Goal: Task Accomplishment & Management: Complete application form

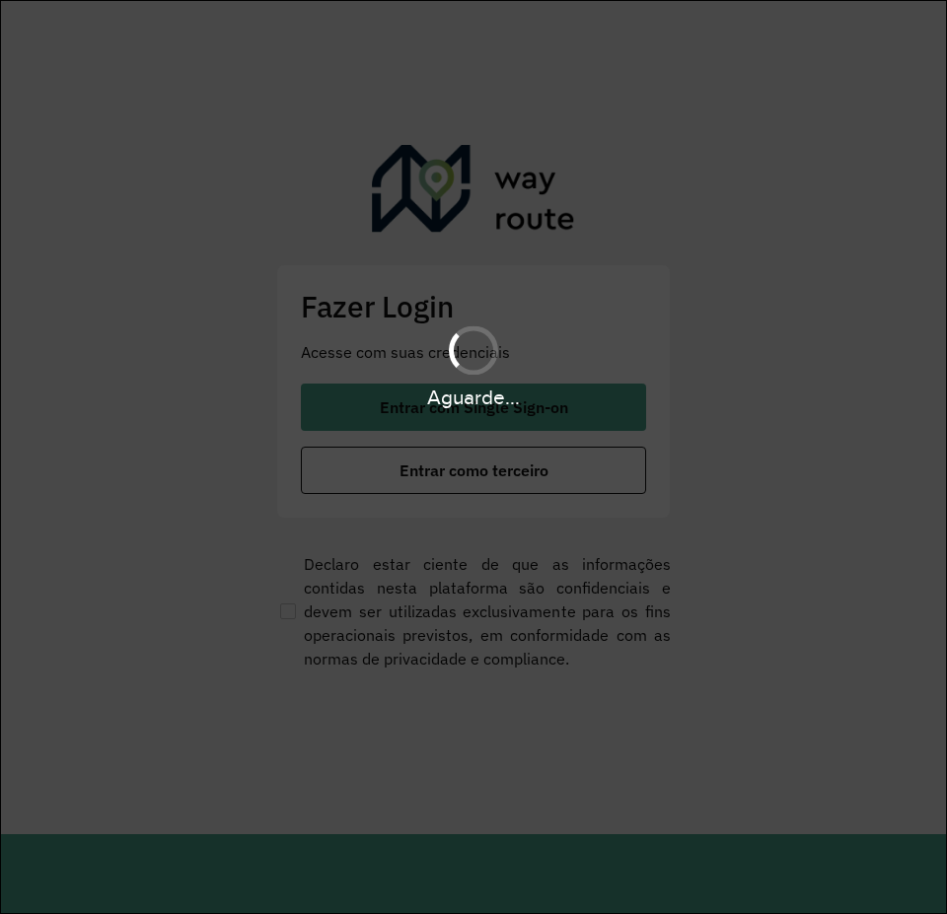
click at [515, 421] on div "Aguarde..." at bounding box center [473, 457] width 947 height 914
click at [553, 414] on span "Entrar com Single Sign-on" at bounding box center [474, 407] width 188 height 16
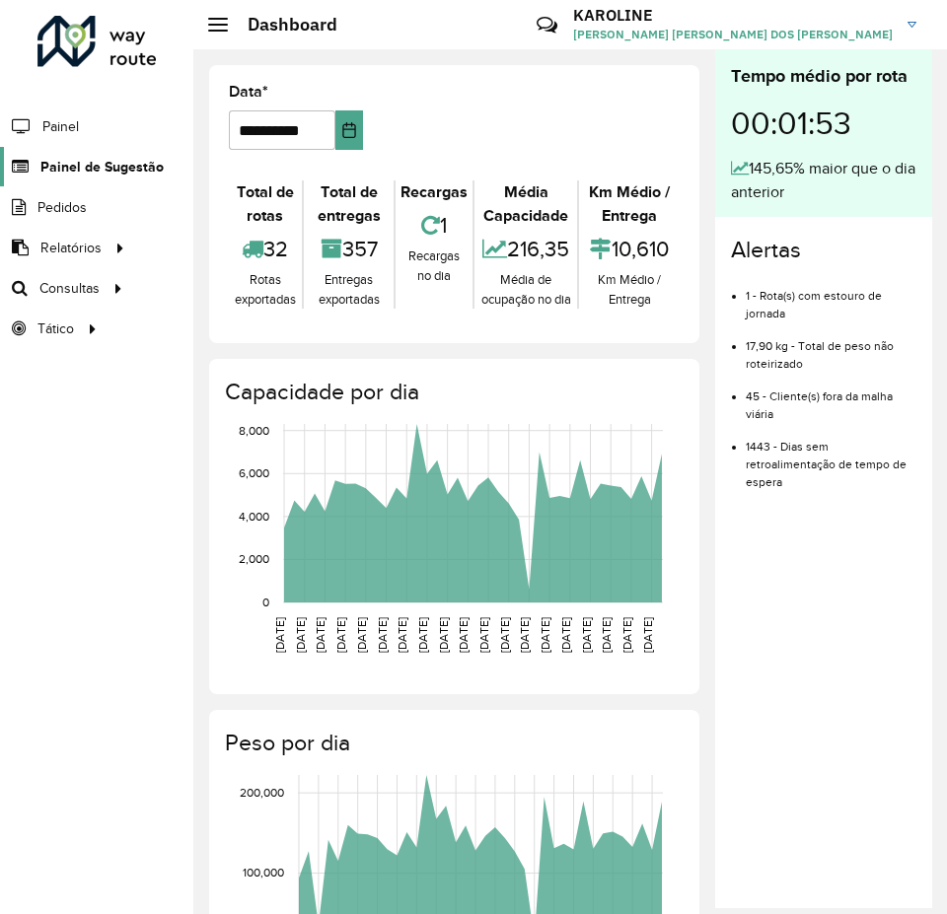
click at [104, 160] on span "Painel de Sugestão" at bounding box center [101, 167] width 123 height 21
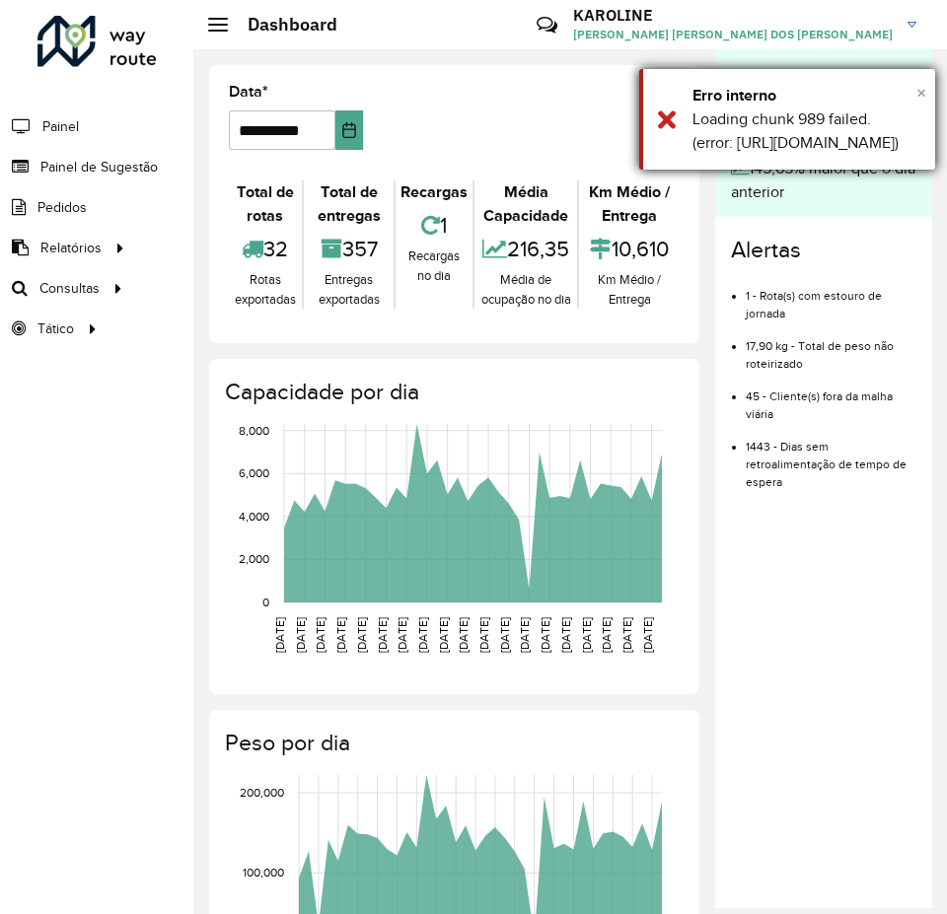
click at [917, 96] on span "×" at bounding box center [921, 93] width 10 height 22
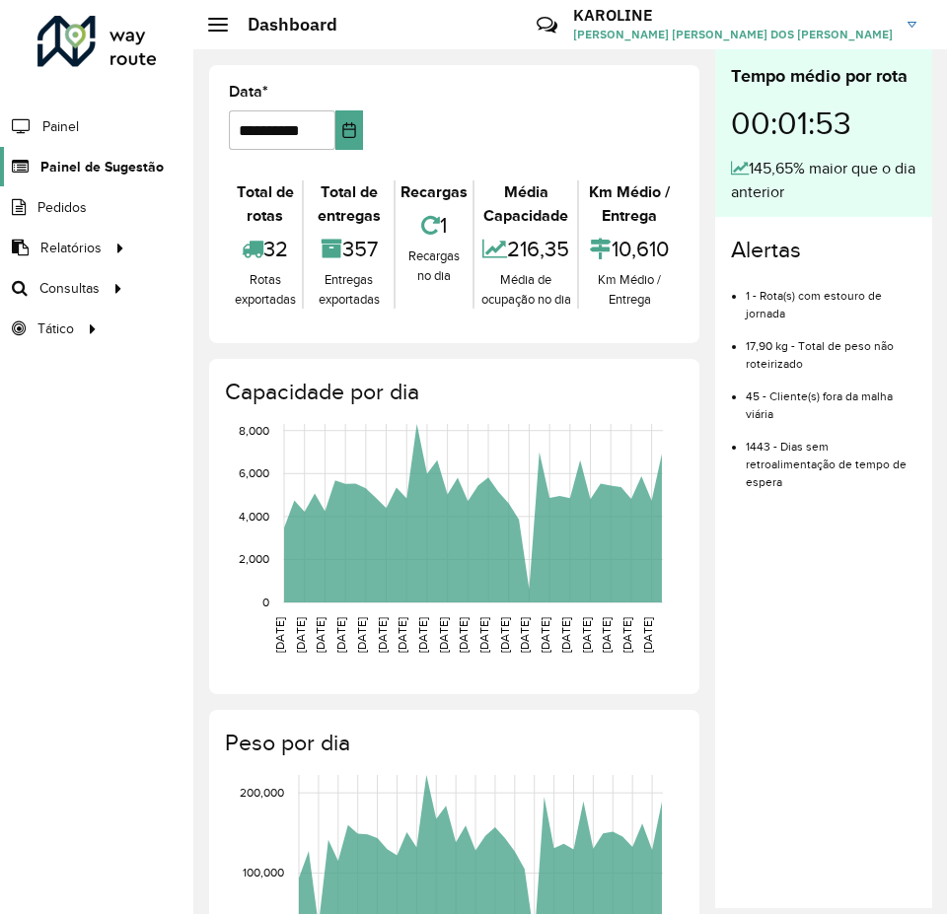
click at [92, 167] on span "Painel de Sugestão" at bounding box center [101, 167] width 123 height 21
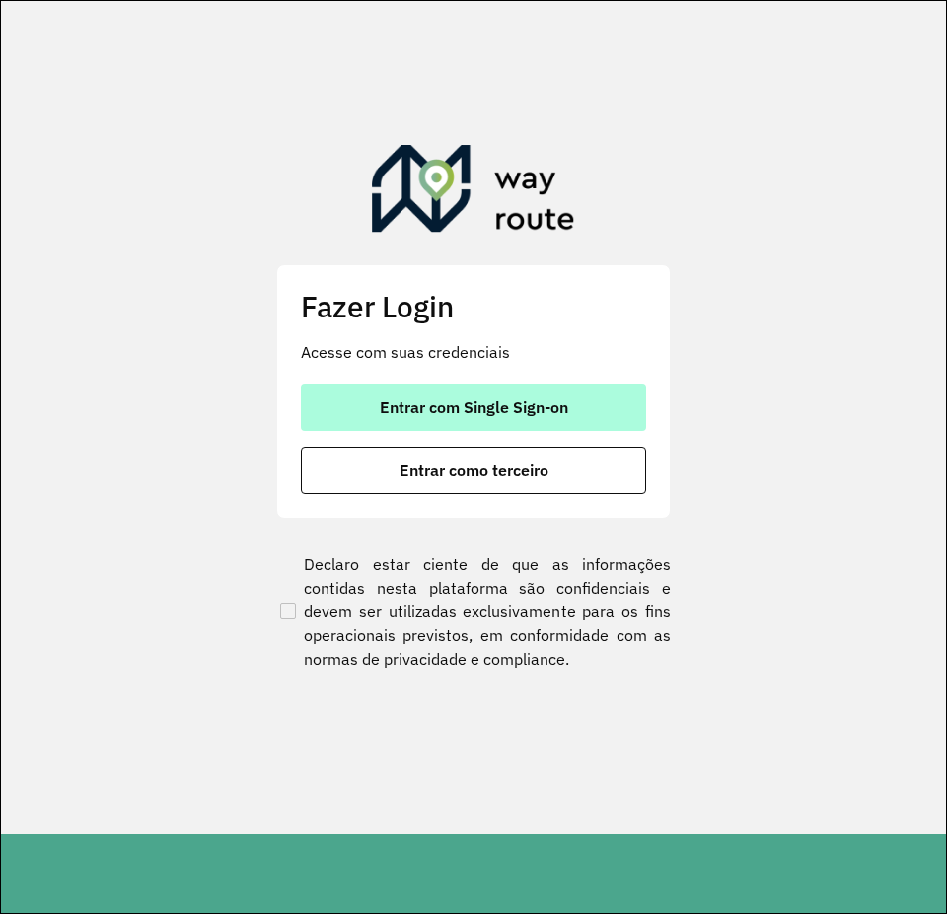
click at [492, 394] on button "Entrar com Single Sign-on" at bounding box center [473, 407] width 345 height 47
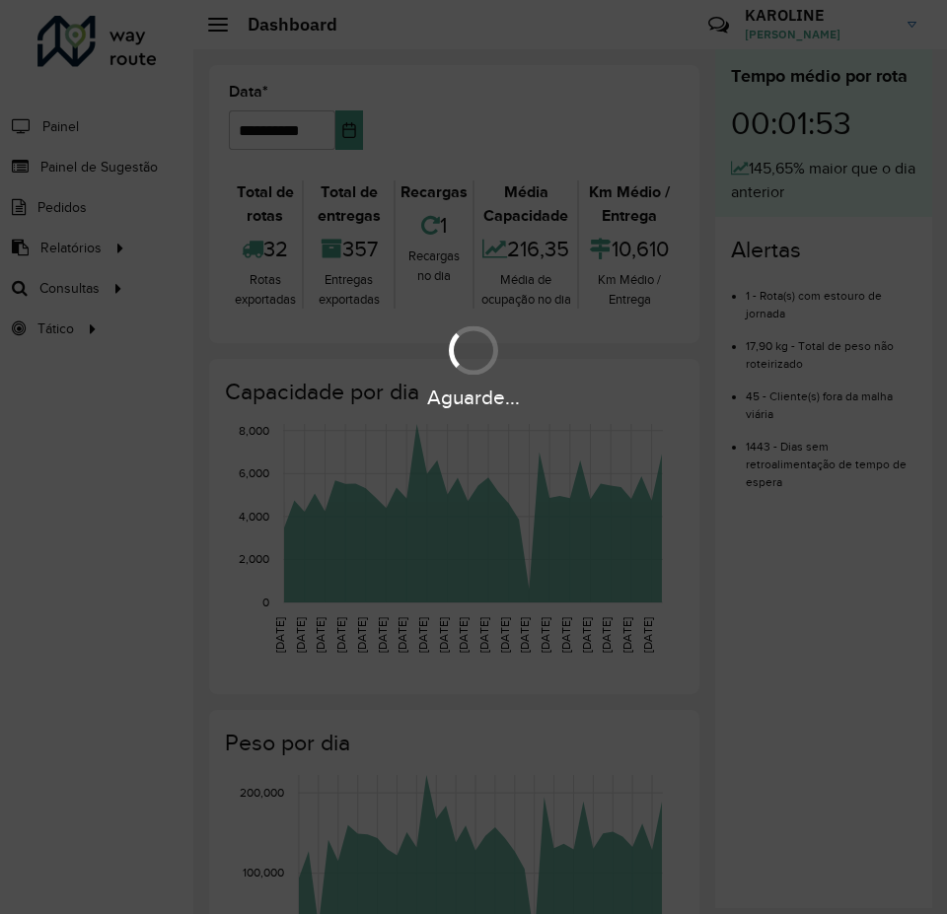
click at [107, 178] on div "Aguarde..." at bounding box center [473, 457] width 947 height 914
click at [126, 167] on div "Aguarde..." at bounding box center [473, 457] width 947 height 914
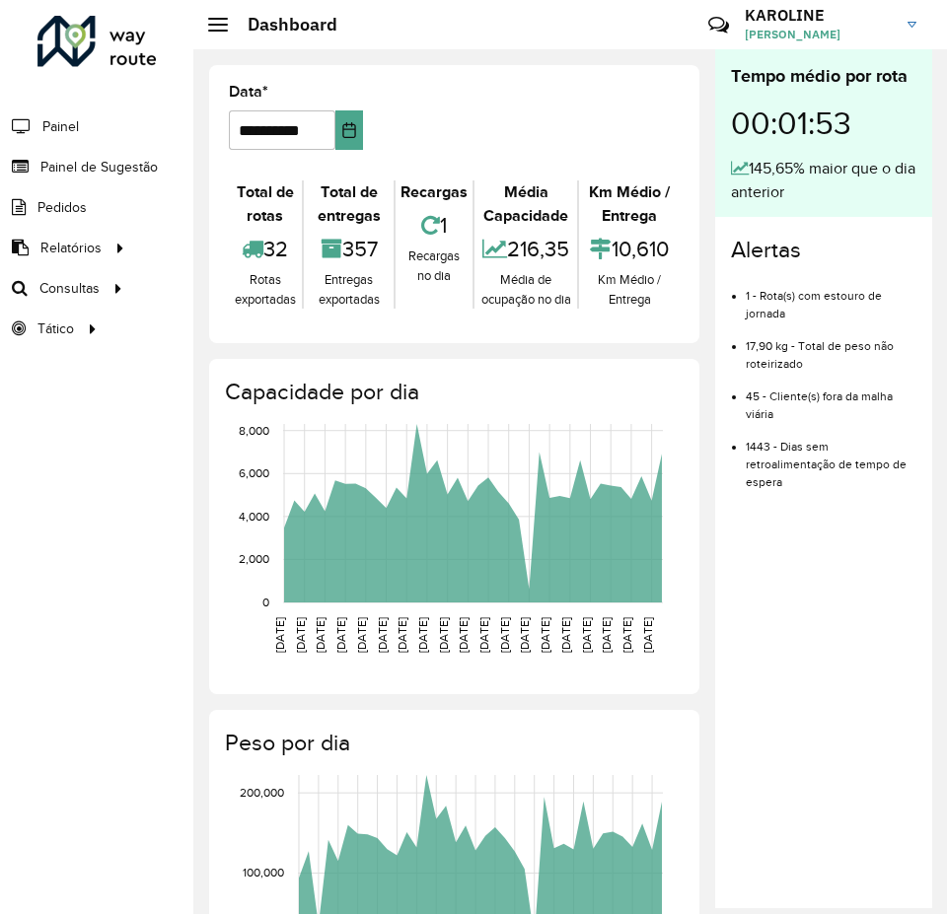
click at [126, 167] on span "Painel de Sugestão" at bounding box center [98, 167] width 117 height 21
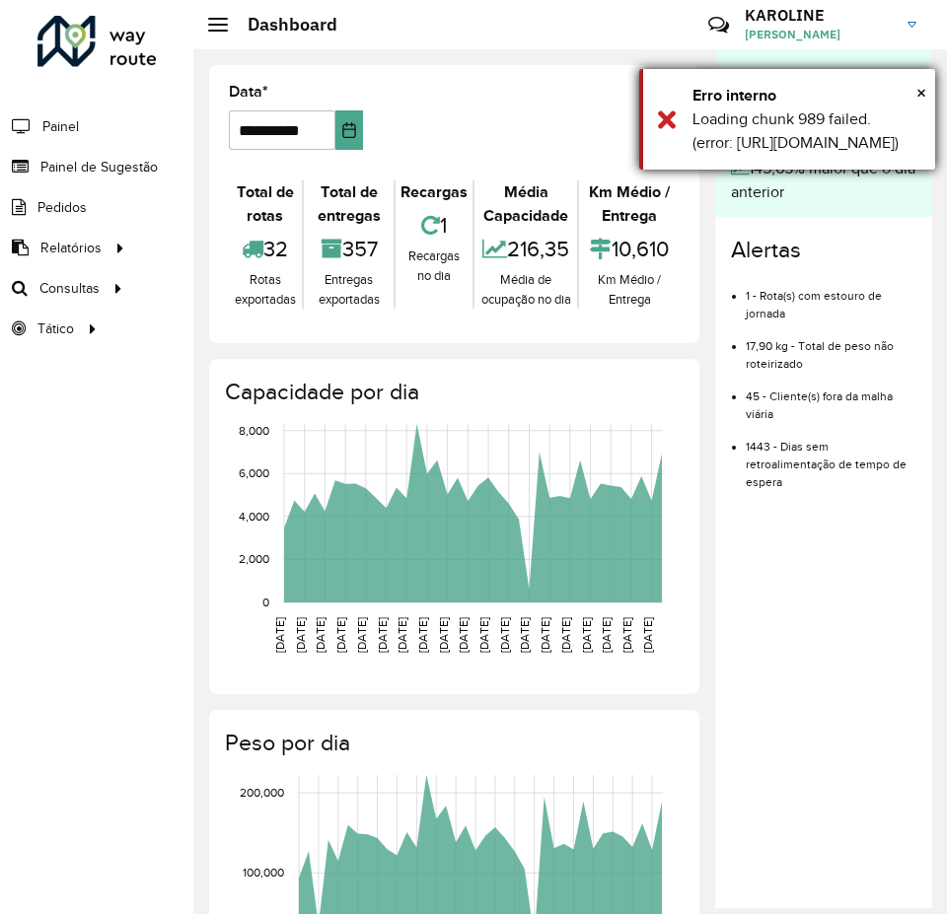
drag, startPoint x: 734, startPoint y: 182, endPoint x: 774, endPoint y: 189, distance: 41.0
click at [774, 155] on div "Loading chunk 989 failed. (error: https://roteirizador.ambev.com.br/989.9442194…" at bounding box center [806, 130] width 228 height 47
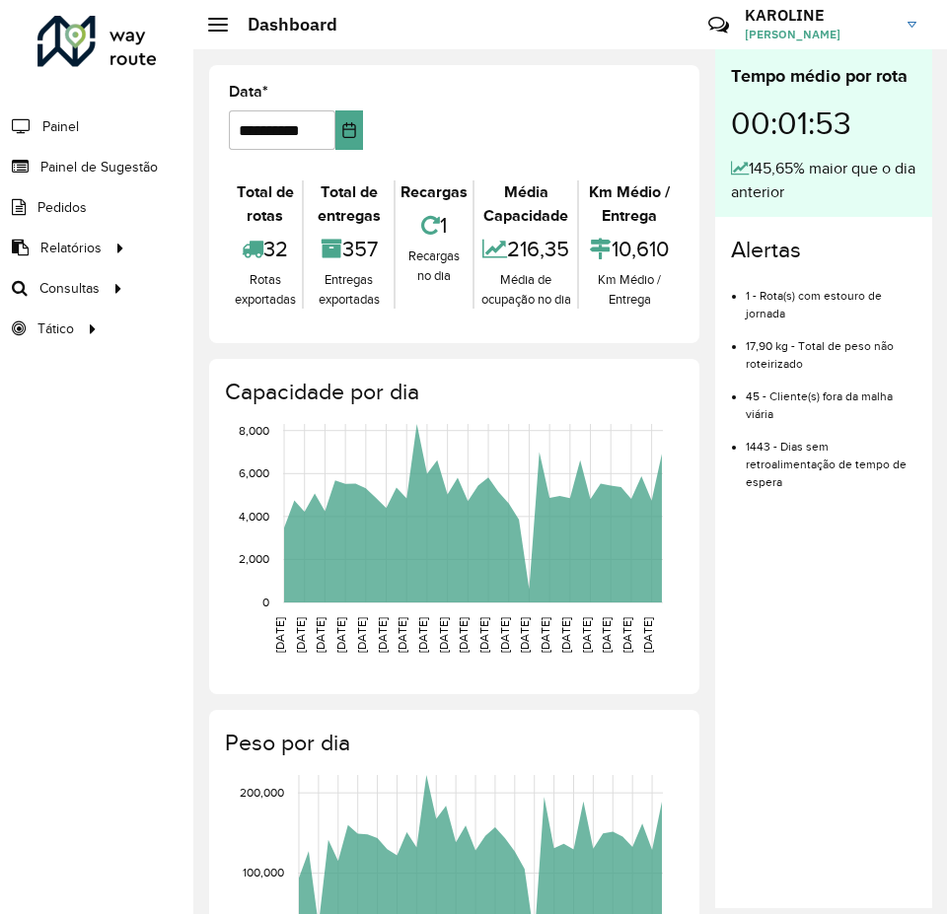
click at [701, 160] on div "**********" at bounding box center [454, 730] width 522 height 1363
drag, startPoint x: 115, startPoint y: 164, endPoint x: 129, endPoint y: 164, distance: 13.8
click at [115, 164] on span "Painel de Sugestão" at bounding box center [101, 167] width 123 height 21
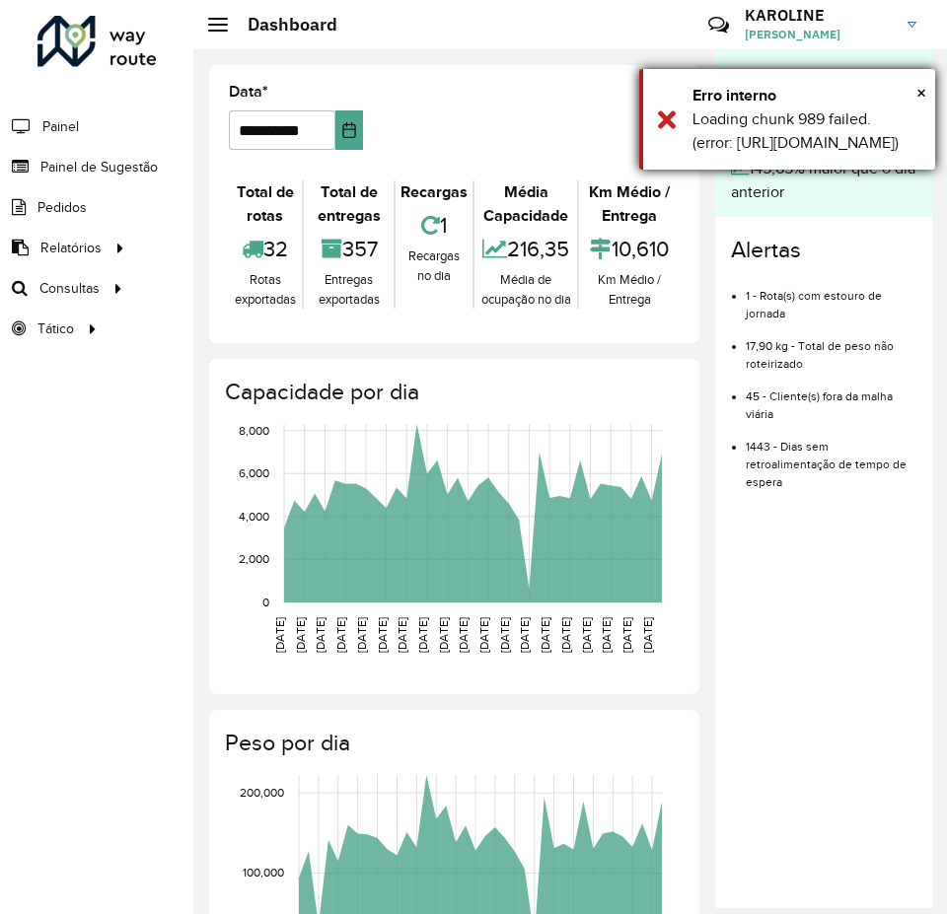
click at [926, 95] on div "× Erro interno Loading chunk 989 failed. (error: https://roteirizador.ambev.com…" at bounding box center [787, 119] width 296 height 101
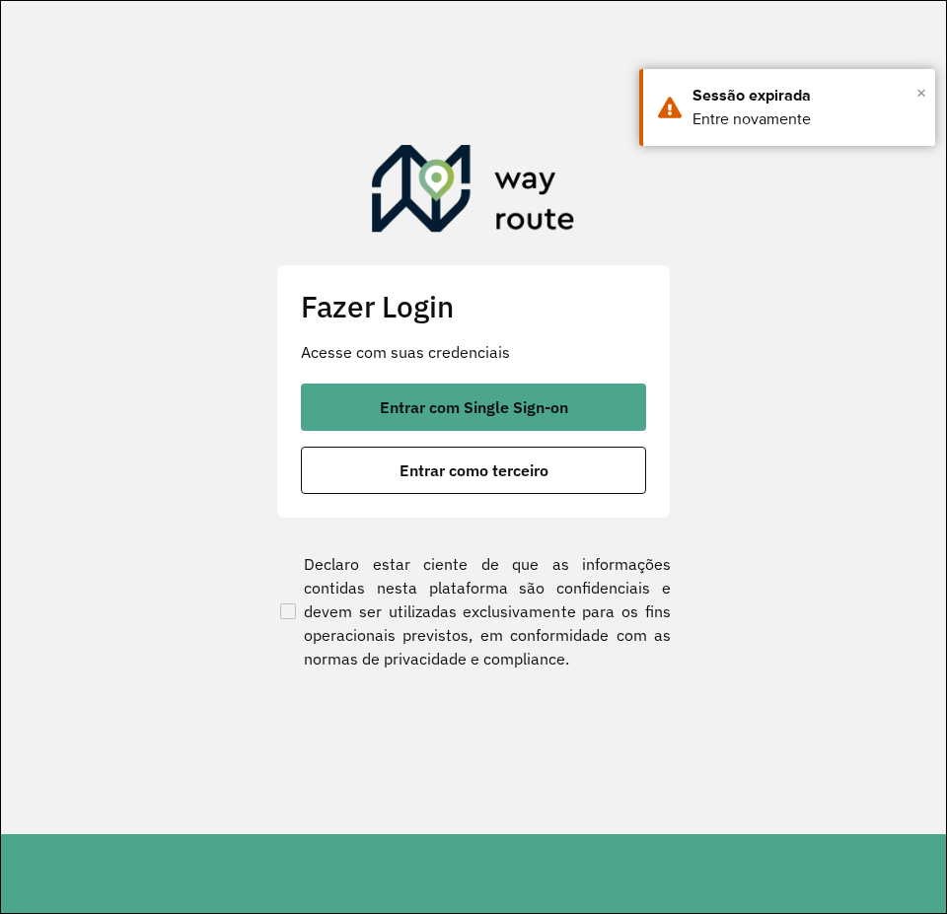
click at [917, 96] on span "×" at bounding box center [921, 93] width 10 height 30
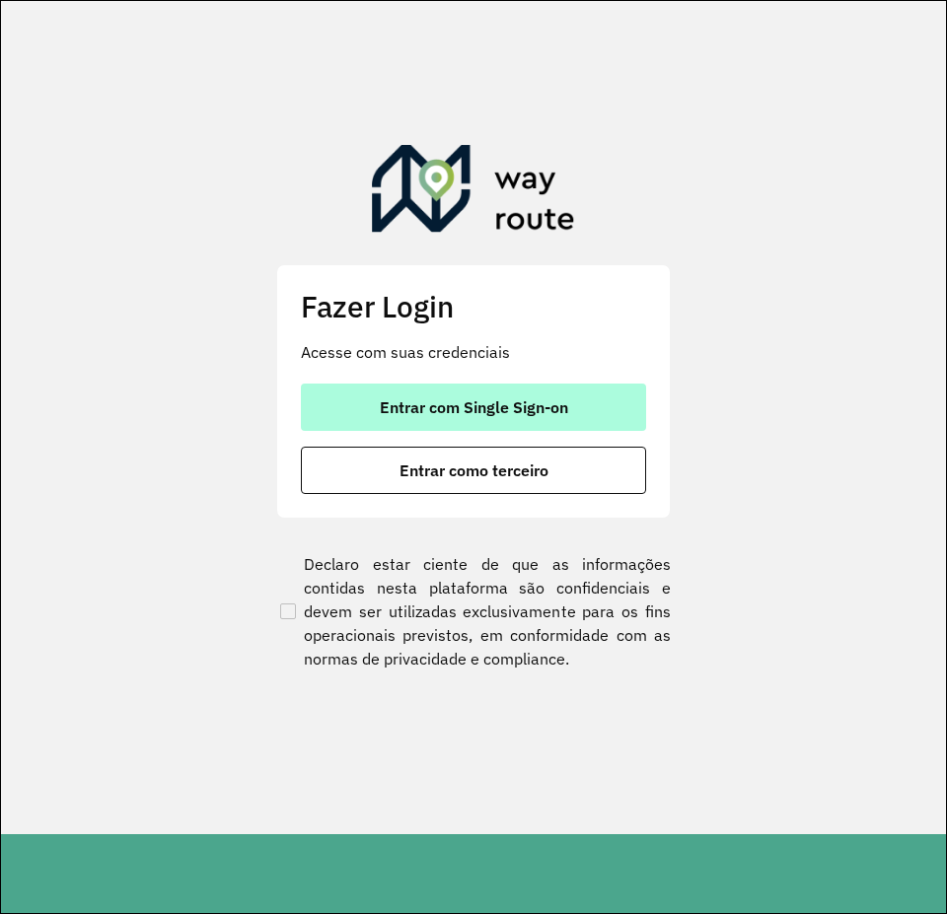
click at [501, 415] on span "Entrar com Single Sign-on" at bounding box center [474, 407] width 188 height 16
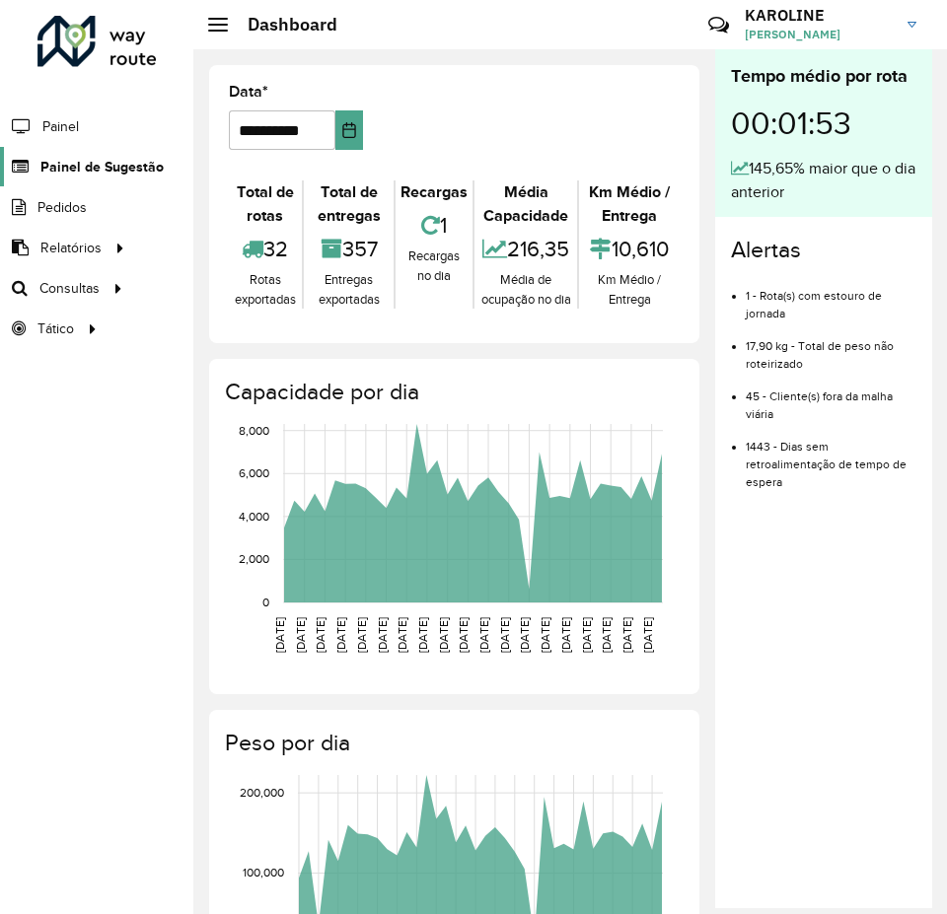
click at [124, 172] on span "Painel de Sugestão" at bounding box center [101, 167] width 123 height 21
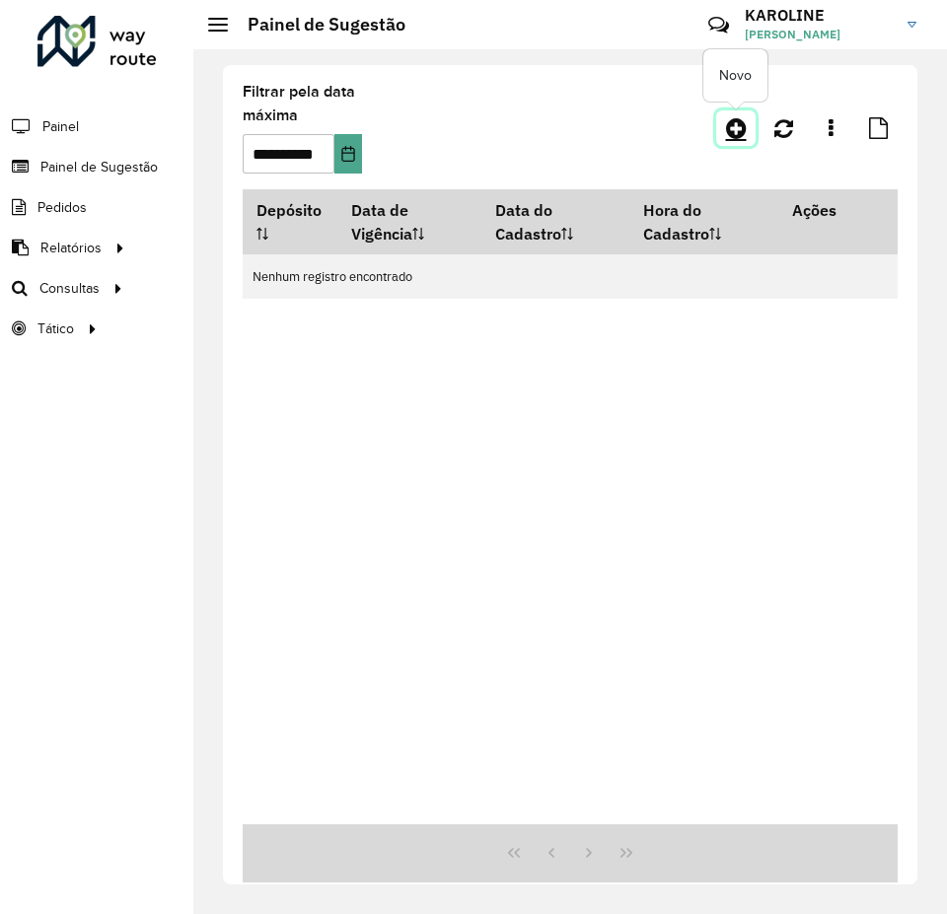
click at [733, 129] on icon at bounding box center [736, 128] width 21 height 24
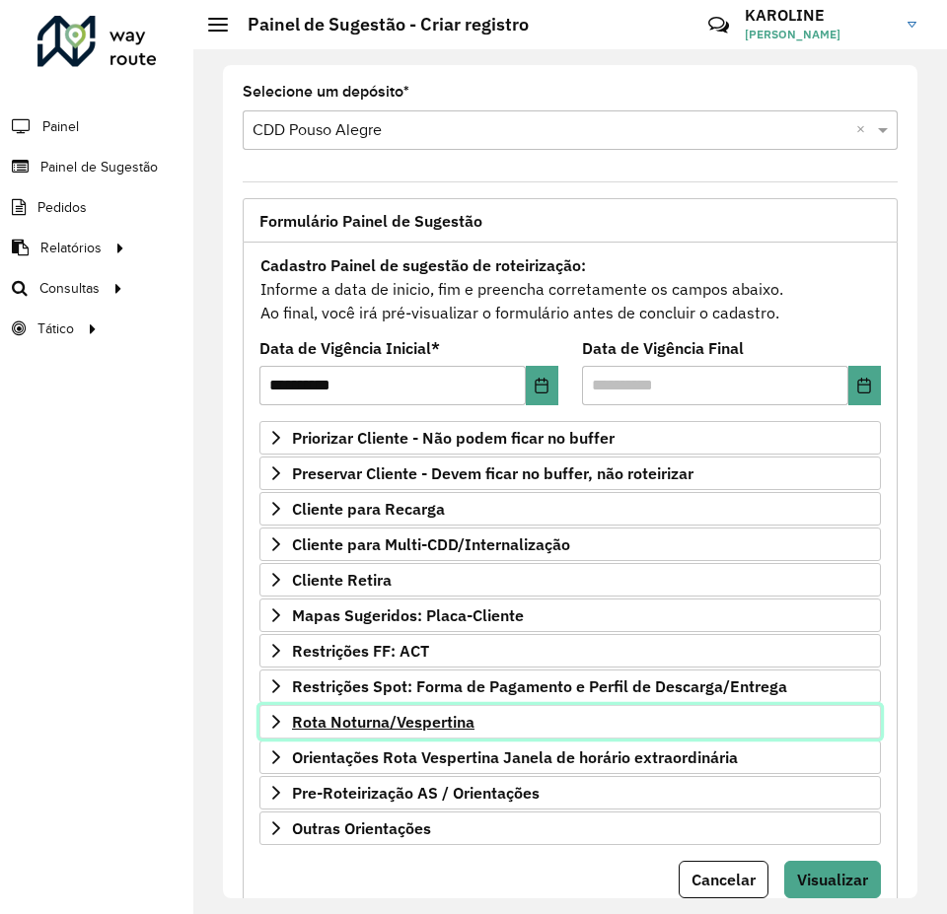
click at [277, 721] on icon at bounding box center [276, 722] width 16 height 16
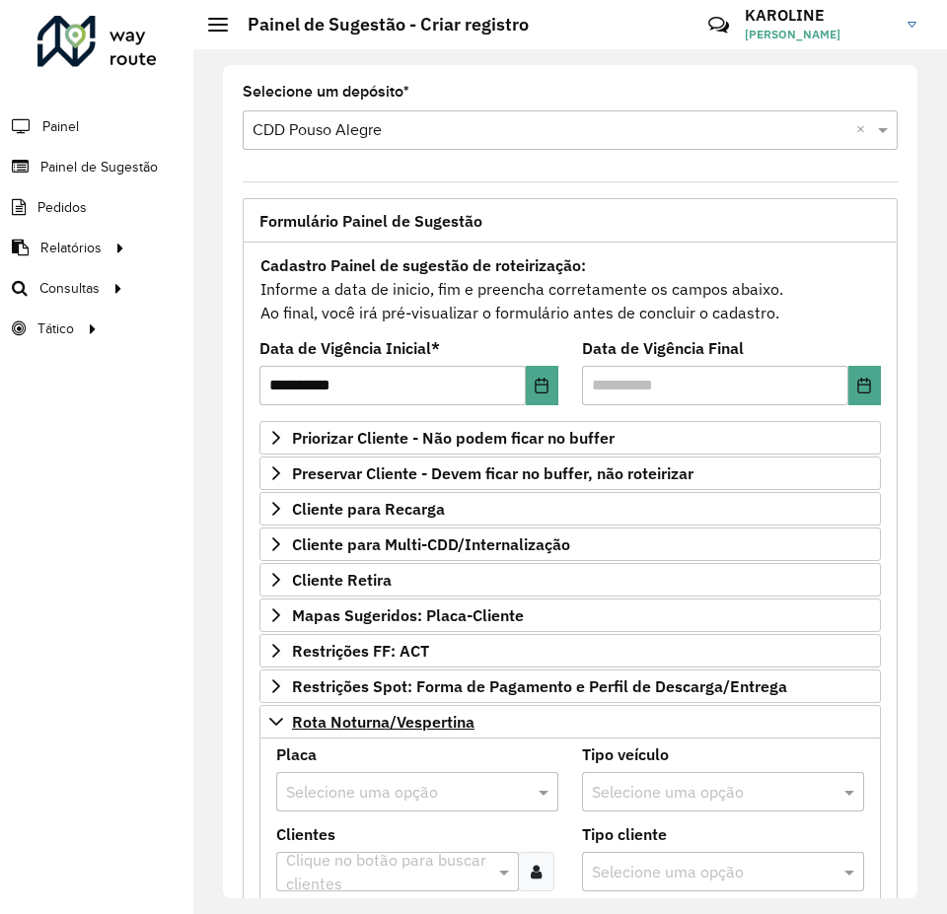
click at [343, 795] on input "text" at bounding box center [397, 793] width 223 height 24
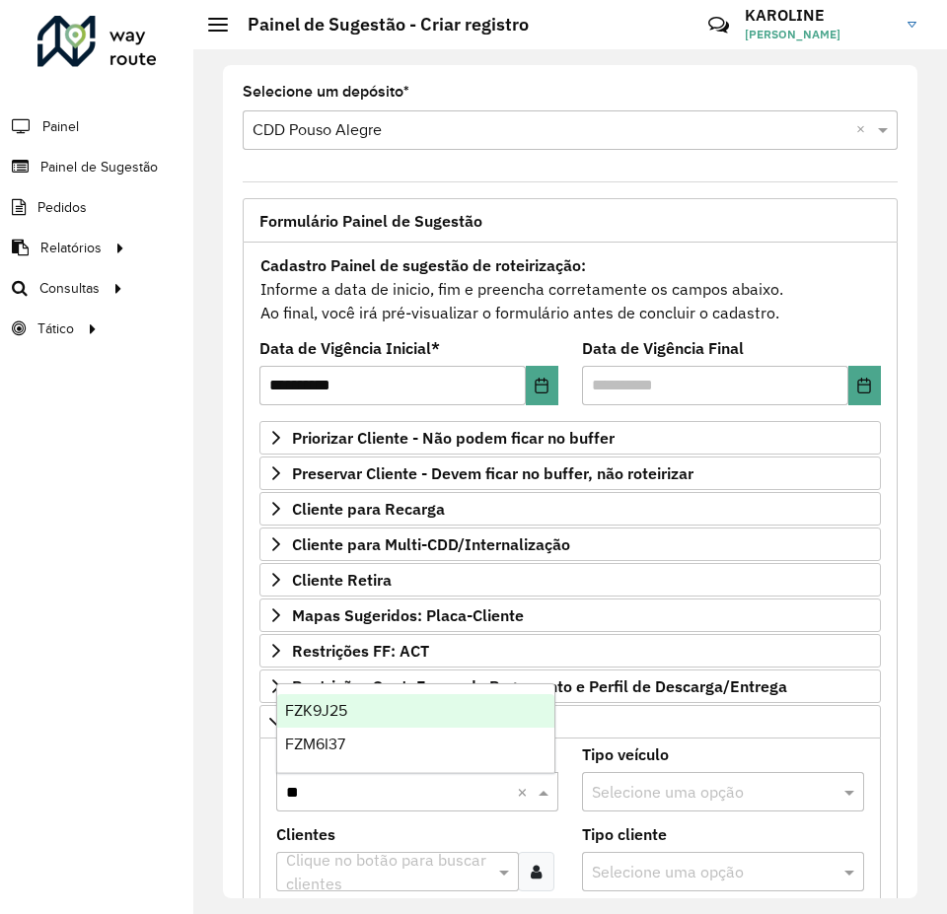
type input "***"
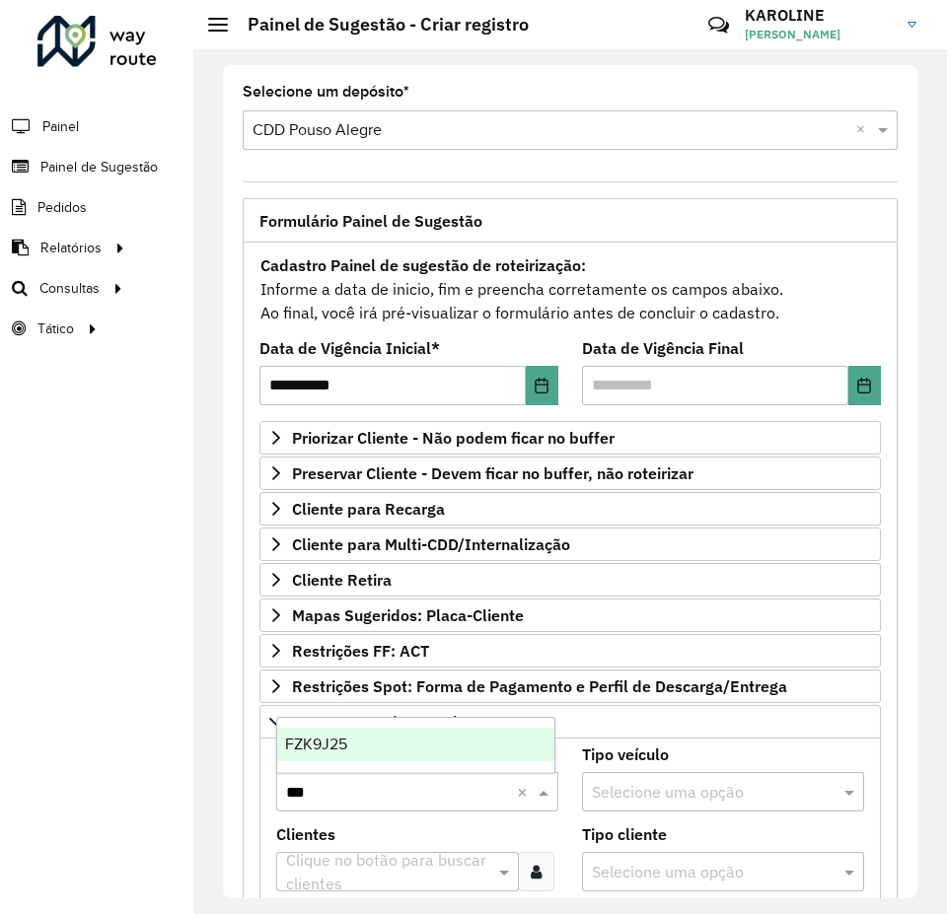
click at [355, 744] on div "FZK9J25" at bounding box center [415, 745] width 277 height 34
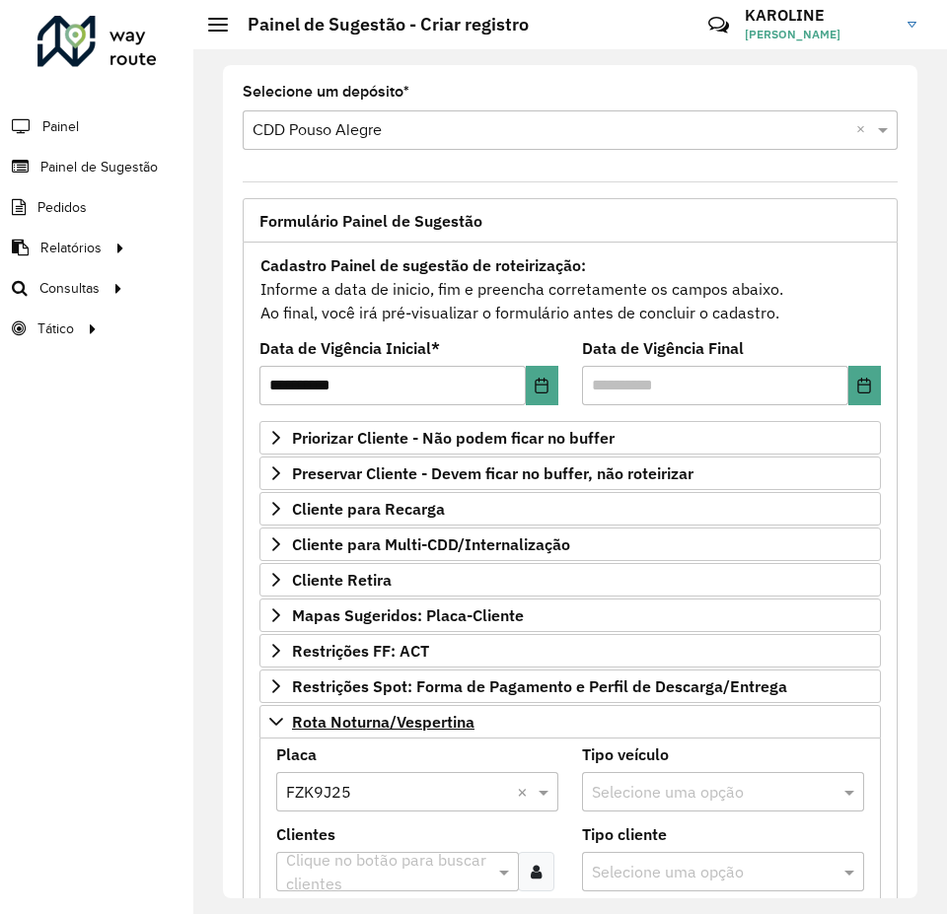
scroll to position [197, 0]
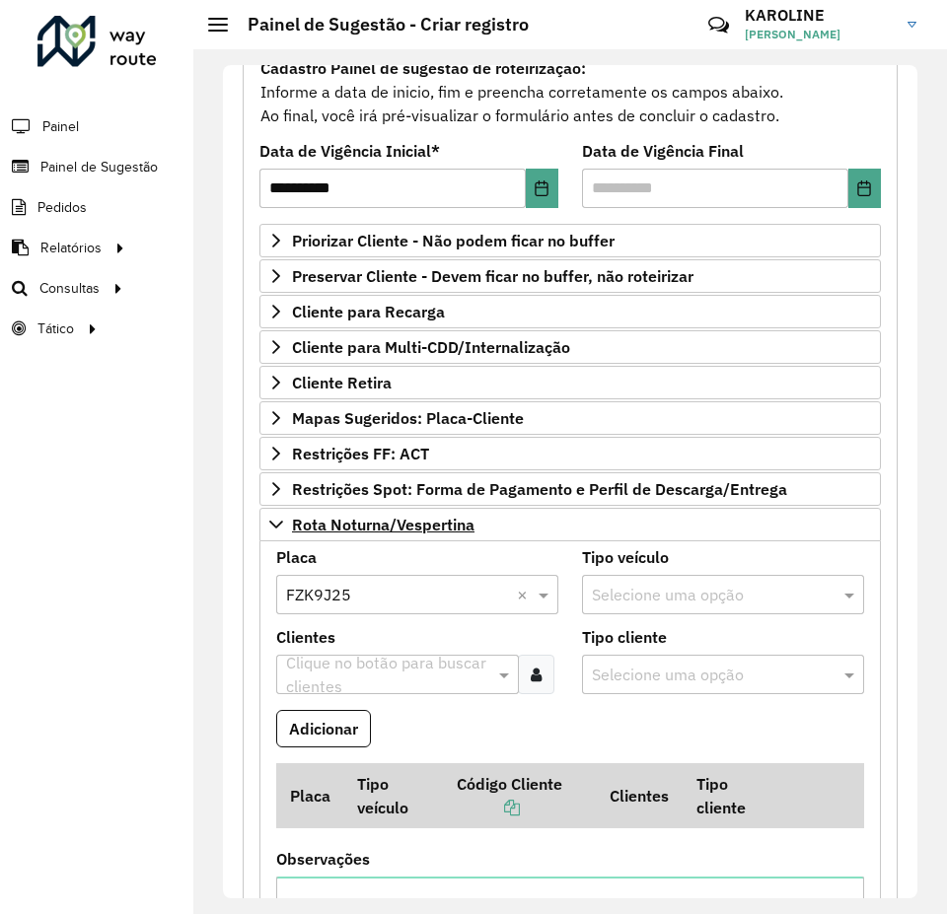
click at [544, 681] on div at bounding box center [536, 674] width 36 height 39
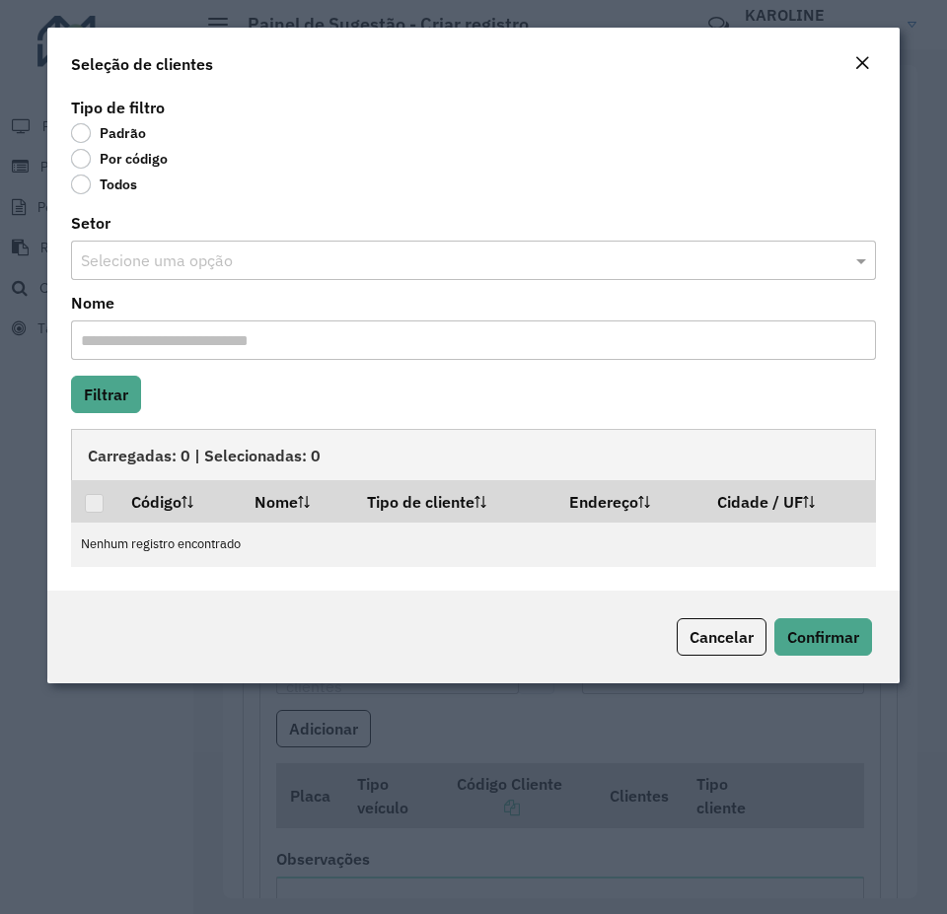
click at [114, 158] on label "Por código" at bounding box center [119, 159] width 97 height 20
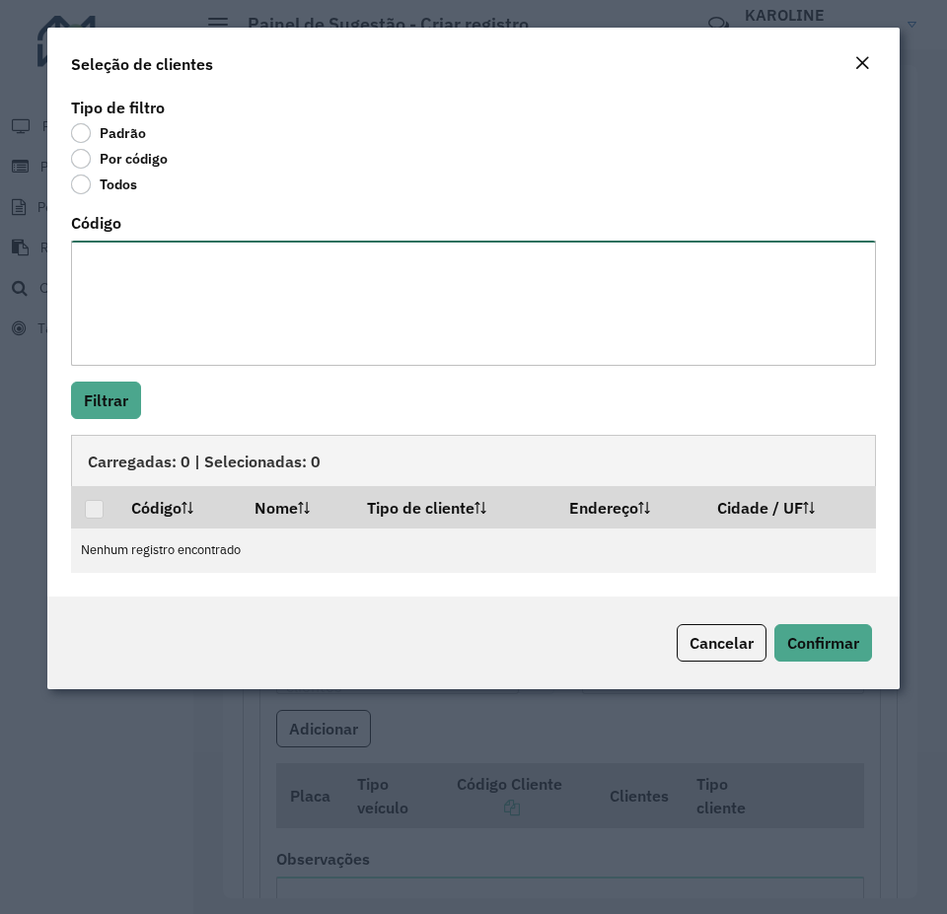
click at [221, 271] on textarea "Código" at bounding box center [473, 303] width 805 height 125
paste textarea "***** **** ***** ***** ***** ***** **** **** ***** ***** **** ***** **** *****"
type textarea "***** **** ***** ***** ***** ***** **** **** ***** ***** **** ***** **** *****"
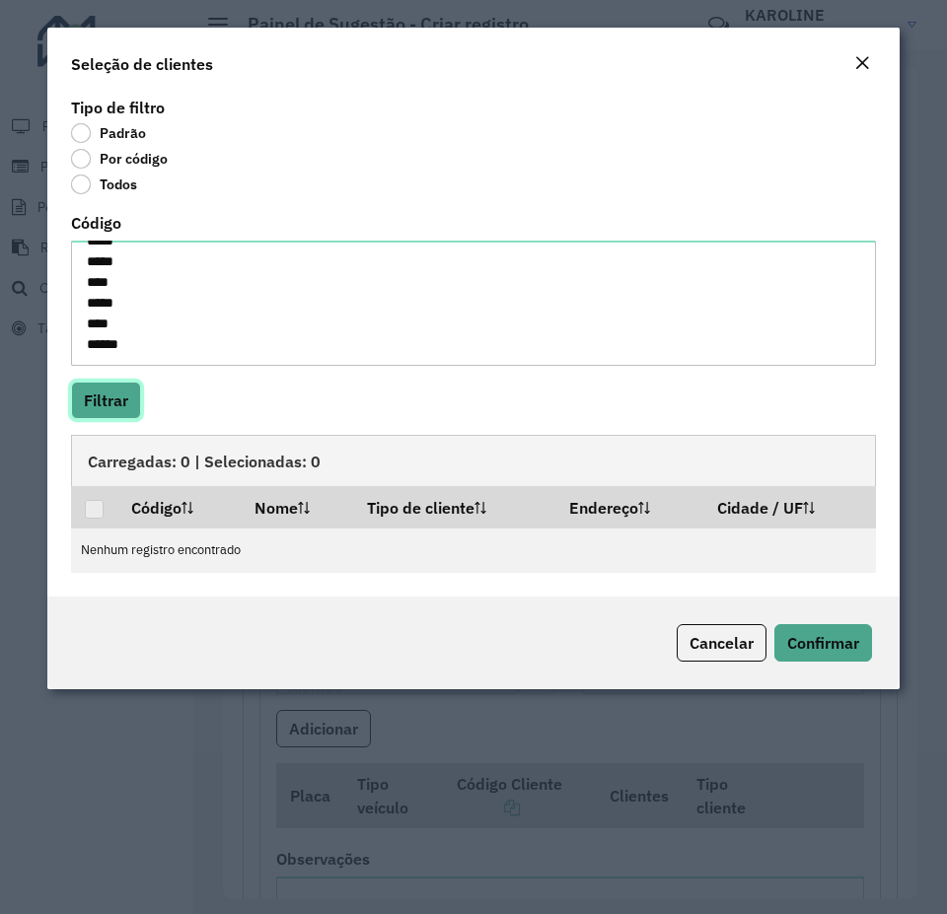
click at [125, 397] on button "Filtrar" at bounding box center [106, 400] width 70 height 37
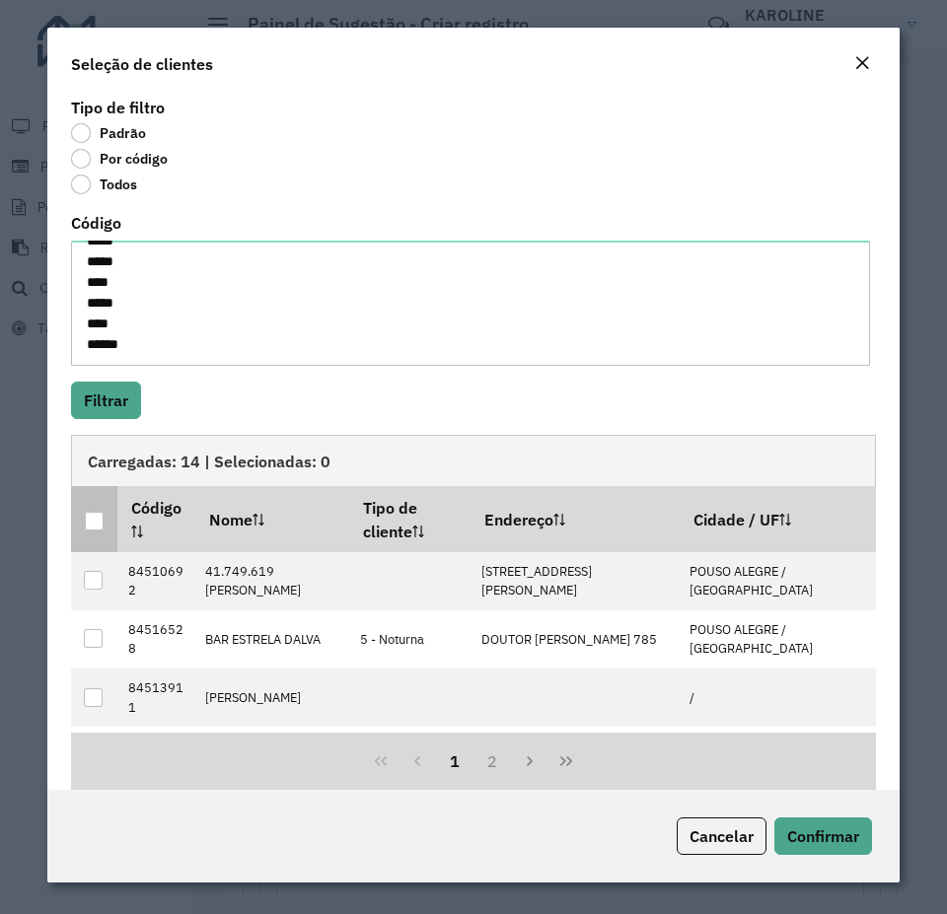
click at [97, 524] on div at bounding box center [94, 521] width 19 height 19
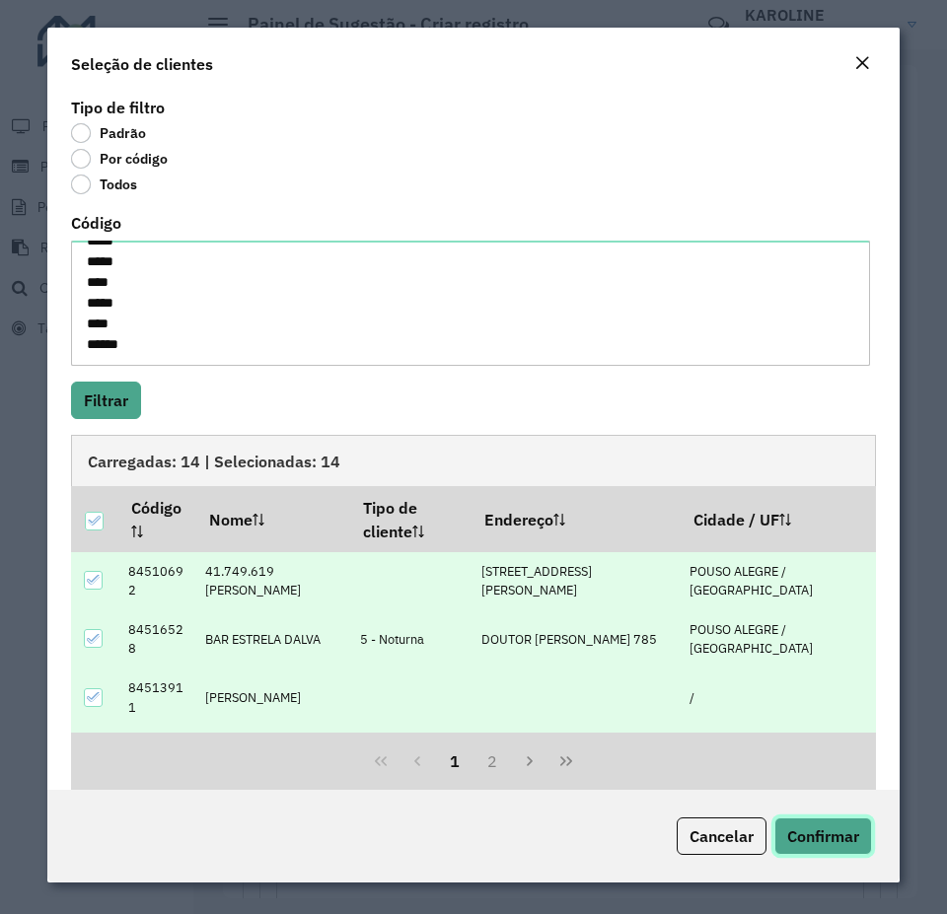
click at [815, 827] on span "Confirmar" at bounding box center [823, 836] width 72 height 20
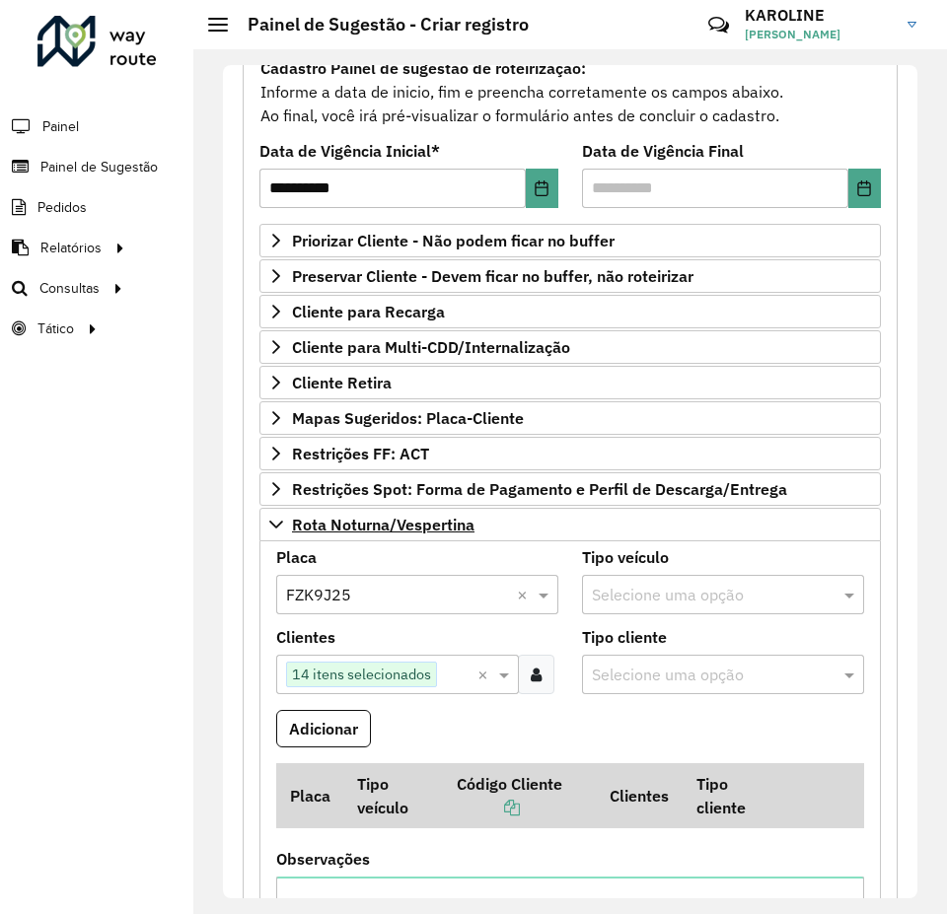
scroll to position [394, 0]
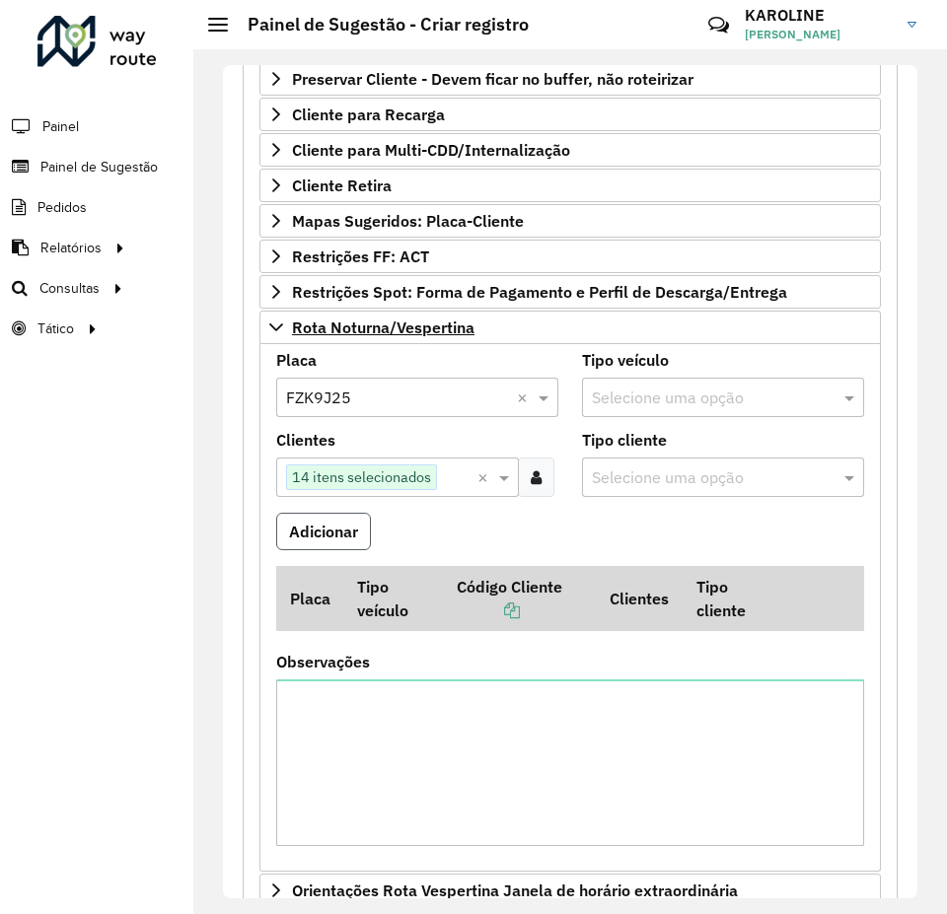
click at [341, 523] on button "Adicionar" at bounding box center [323, 531] width 95 height 37
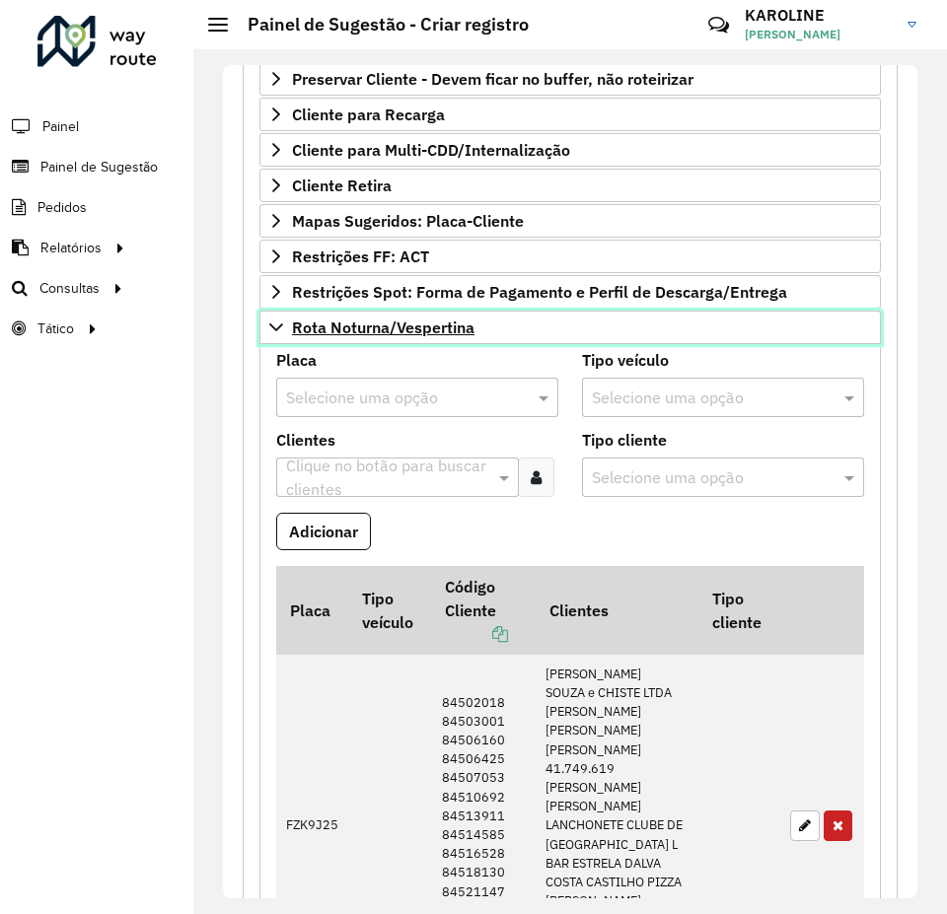
click at [270, 326] on icon at bounding box center [276, 327] width 16 height 16
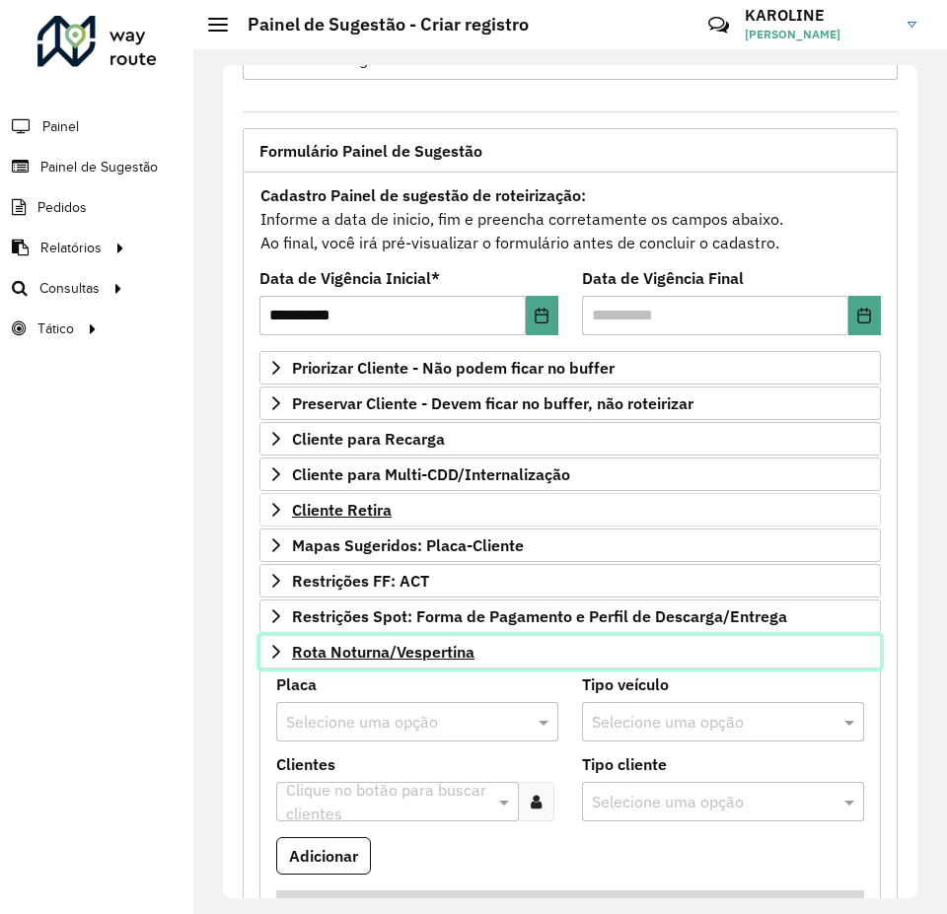
scroll to position [0, 0]
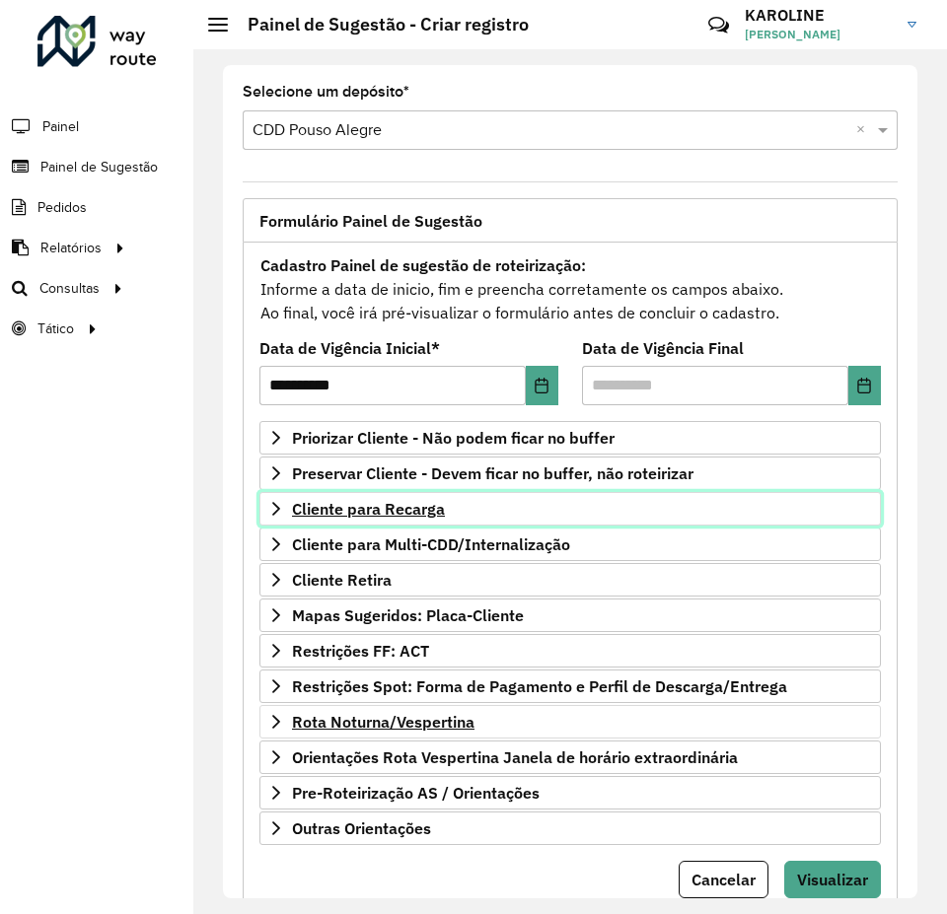
click at [279, 510] on icon at bounding box center [276, 509] width 16 height 16
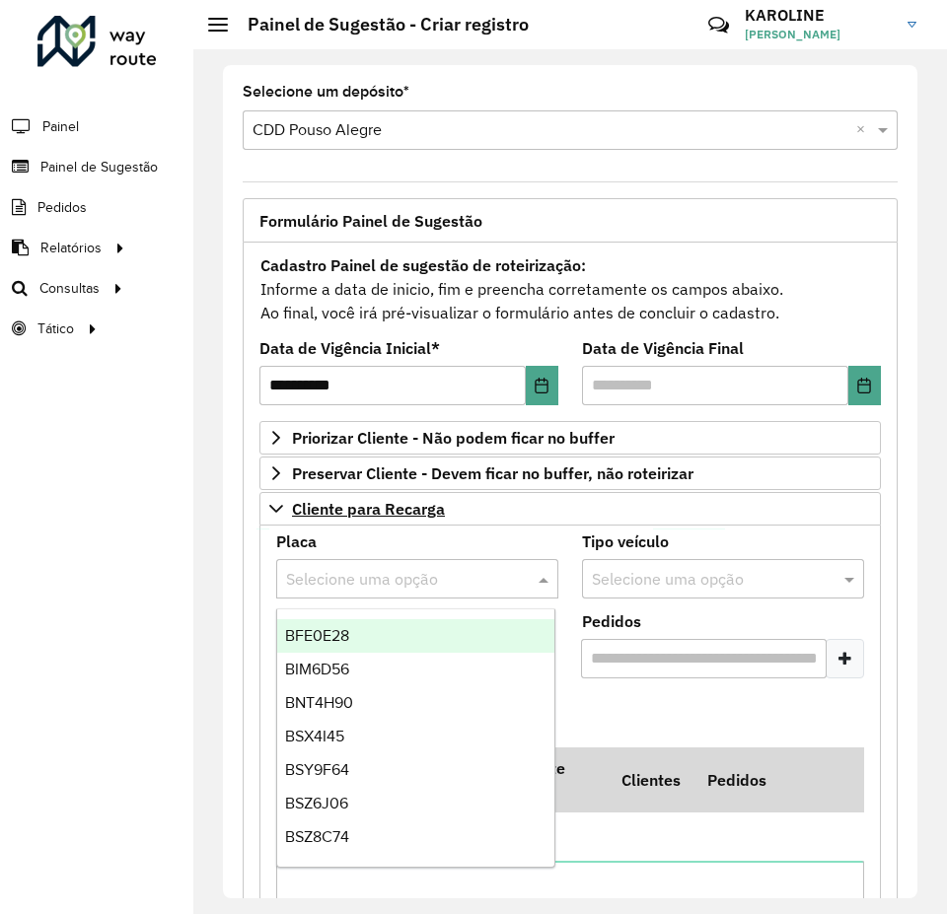
click at [543, 580] on span at bounding box center [545, 579] width 25 height 24
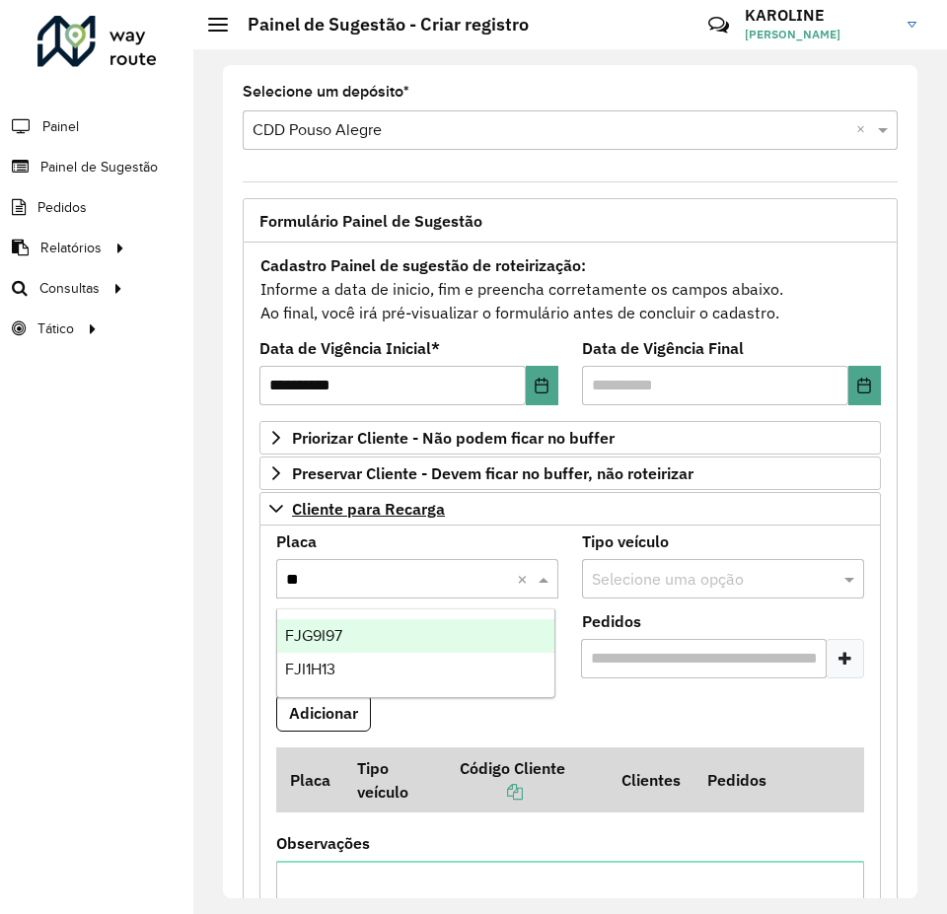
type input "***"
click at [408, 631] on div "FJI1H13" at bounding box center [415, 636] width 277 height 34
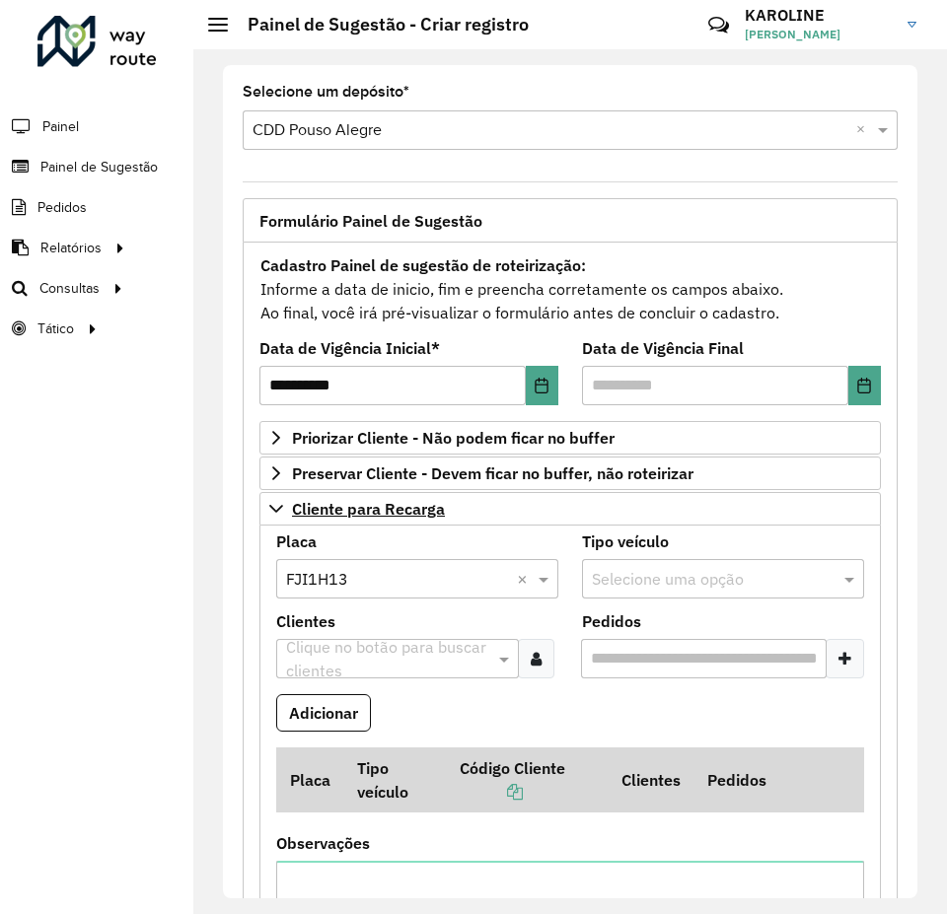
click at [534, 656] on icon at bounding box center [536, 659] width 11 height 16
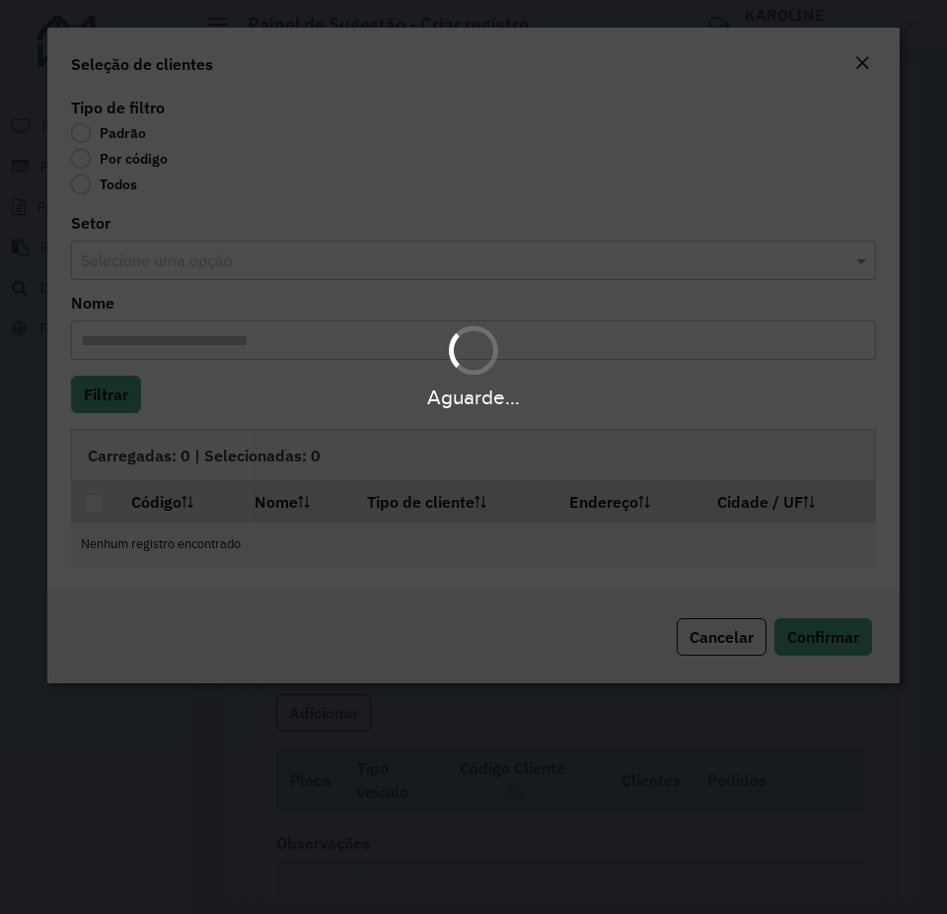
click at [98, 166] on div "Aguarde..." at bounding box center [473, 457] width 947 height 914
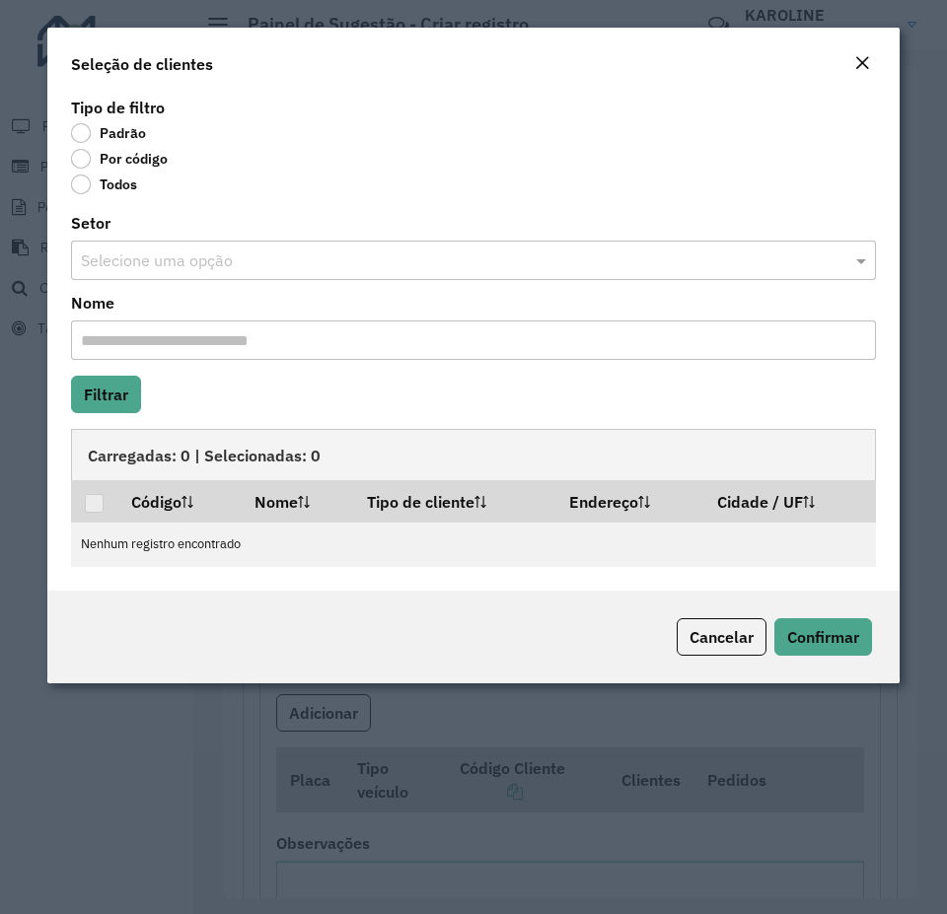
click at [87, 162] on label "Por código" at bounding box center [119, 159] width 97 height 20
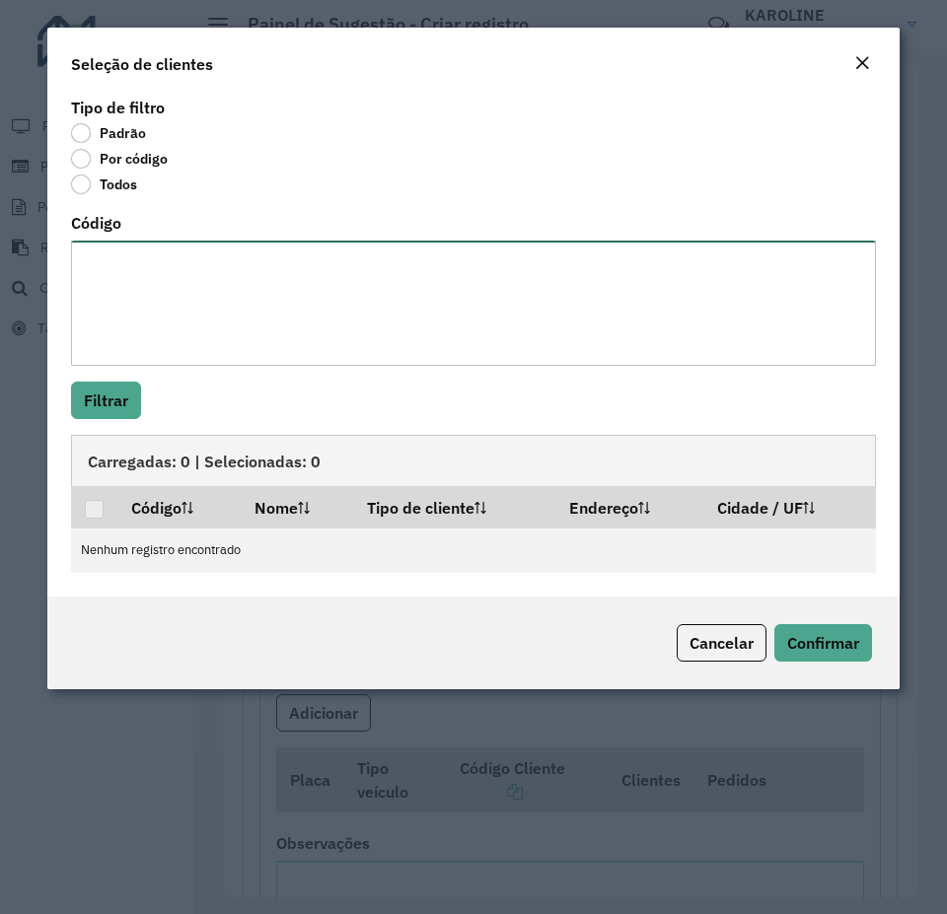
click at [148, 278] on textarea "Código" at bounding box center [473, 303] width 805 height 125
paste textarea "***** *****"
type textarea "***** *****"
click at [91, 396] on button "Filtrar" at bounding box center [106, 400] width 70 height 37
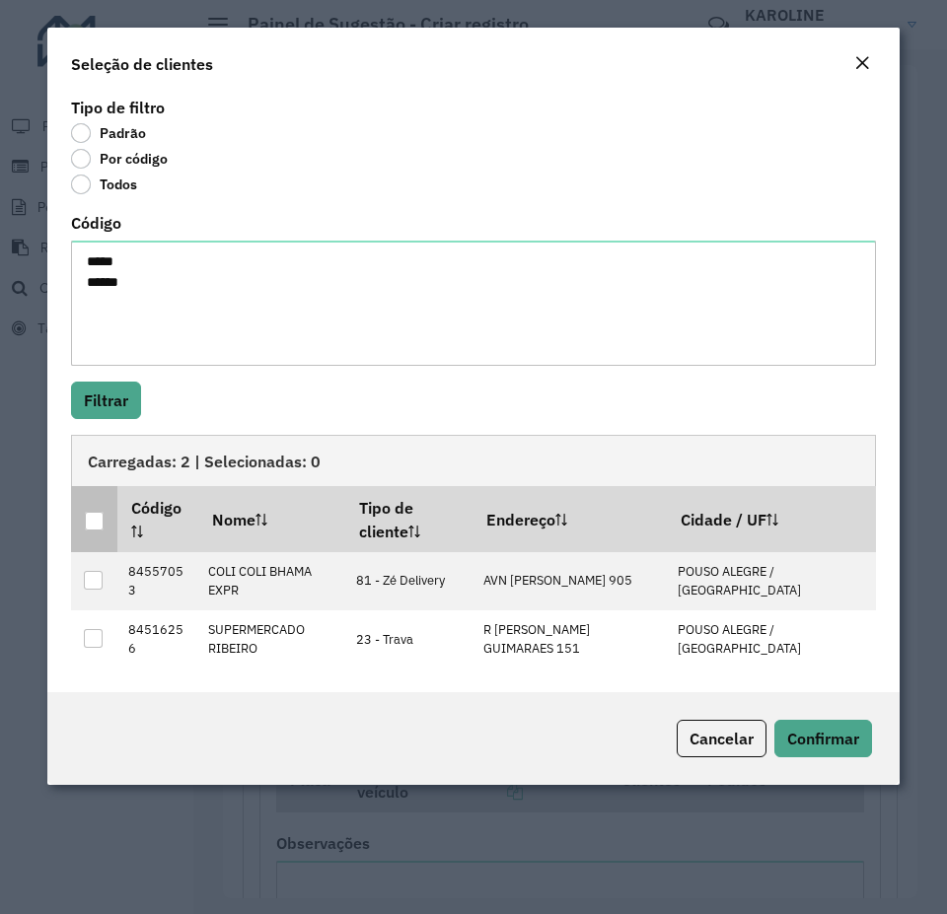
click at [104, 515] on div at bounding box center [95, 522] width 20 height 20
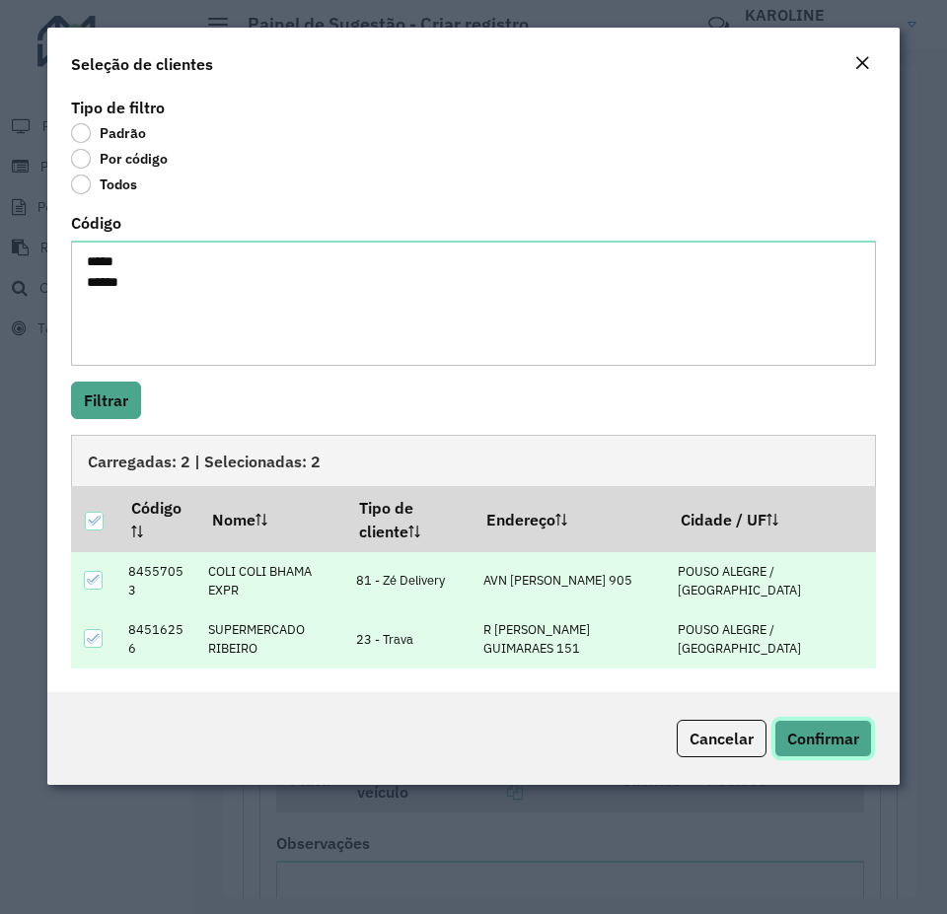
click at [857, 729] on span "Confirmar" at bounding box center [823, 739] width 72 height 20
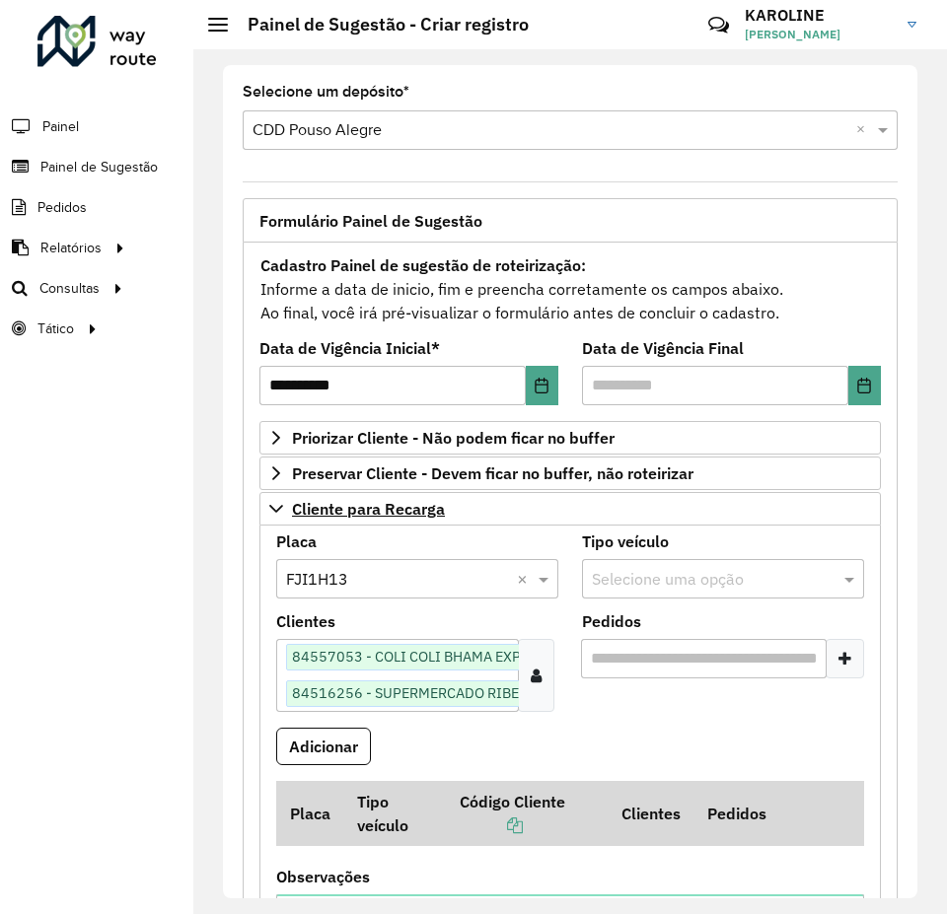
click at [333, 743] on button "Adicionar" at bounding box center [323, 746] width 95 height 37
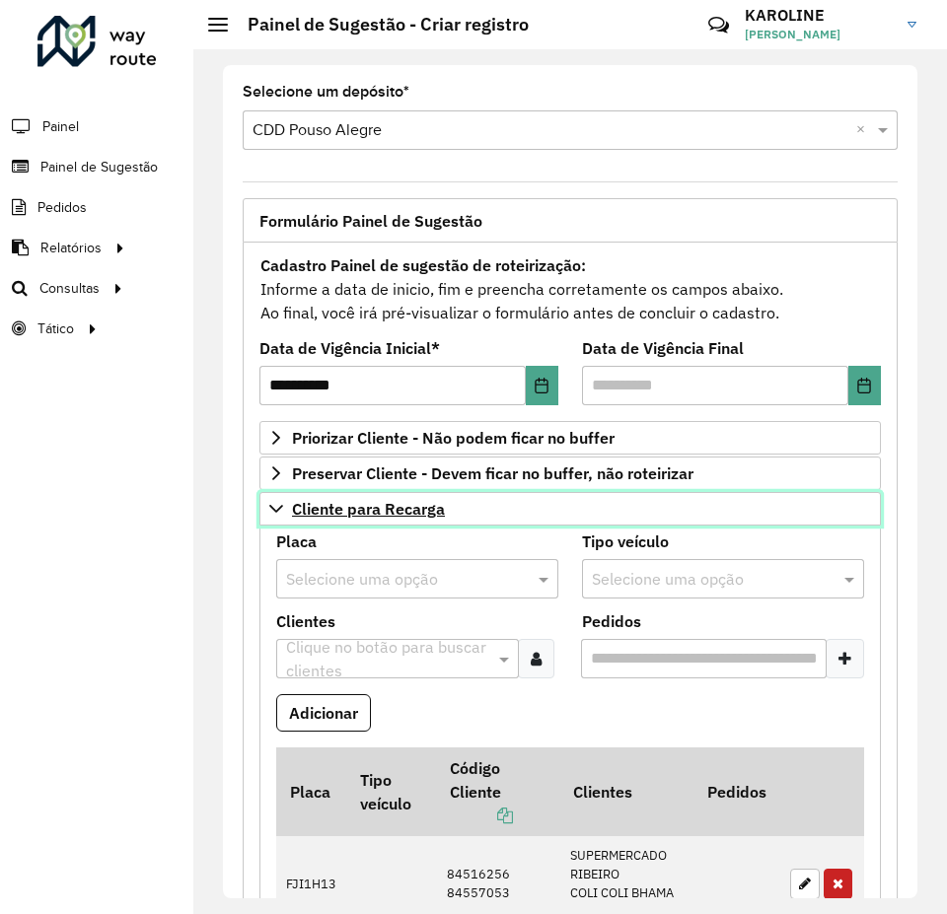
click at [279, 504] on icon at bounding box center [276, 509] width 16 height 16
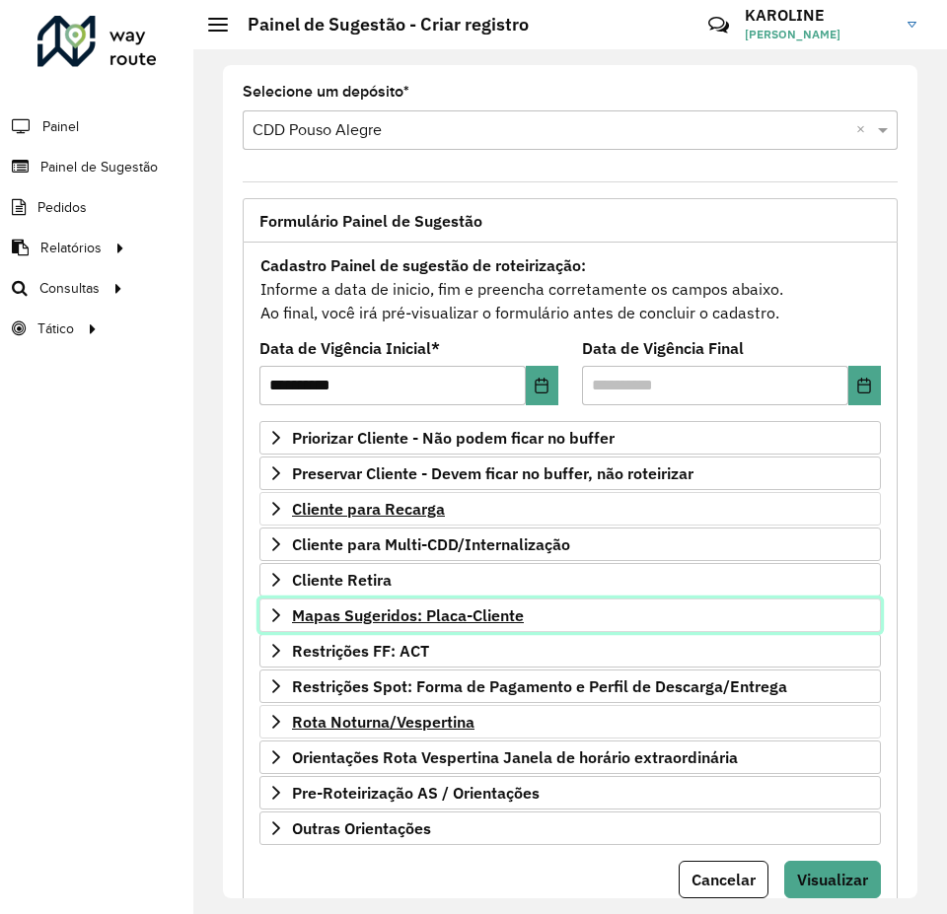
click at [279, 617] on icon at bounding box center [276, 615] width 16 height 16
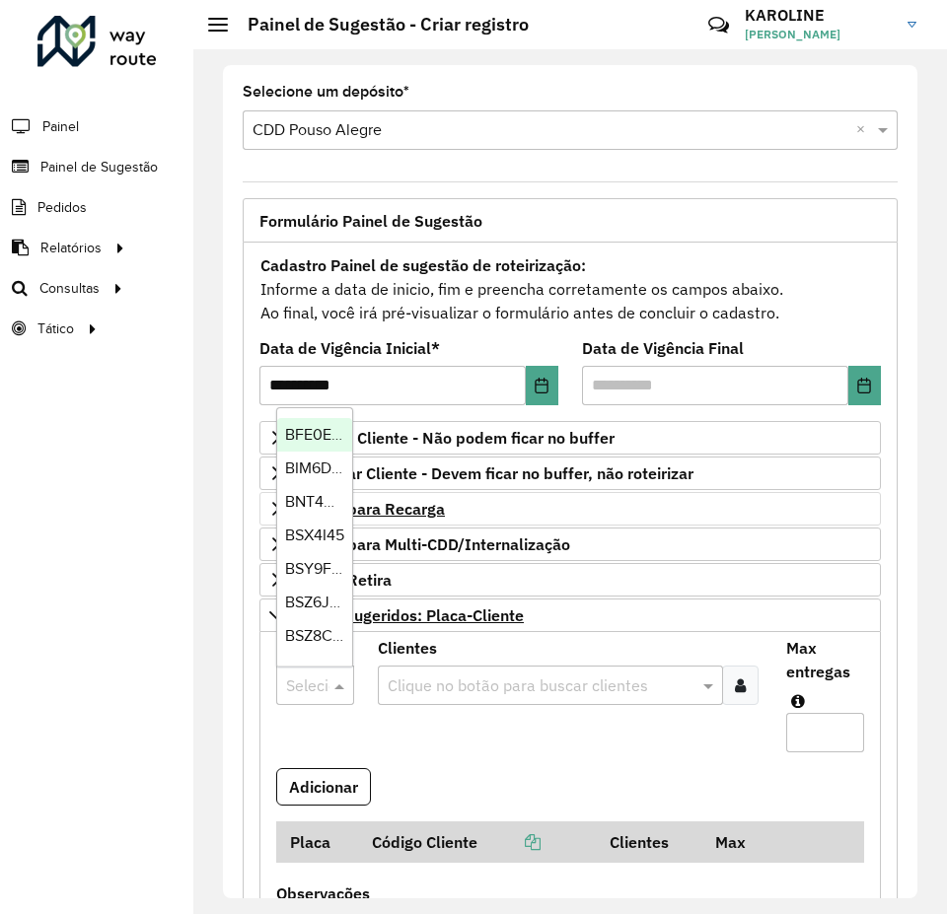
click at [302, 685] on input "text" at bounding box center [295, 686] width 19 height 24
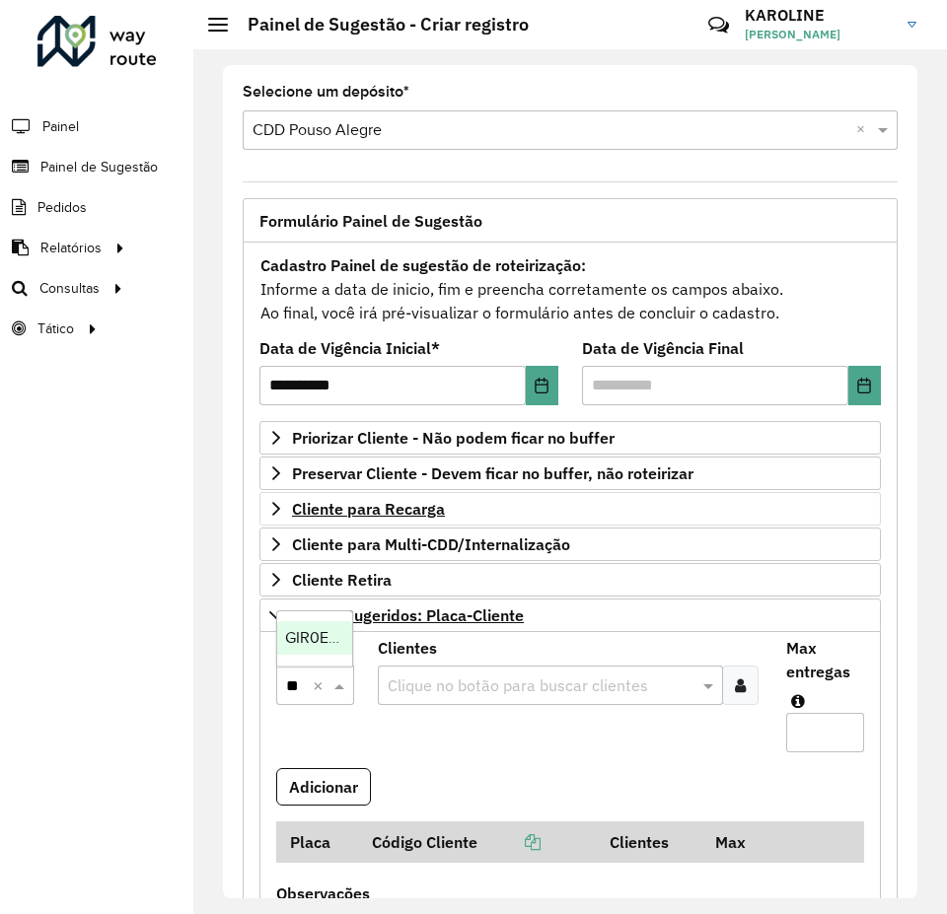
type input "***"
click at [316, 639] on span "GIR0E76" at bounding box center [315, 637] width 60 height 17
click at [738, 672] on div at bounding box center [740, 685] width 36 height 39
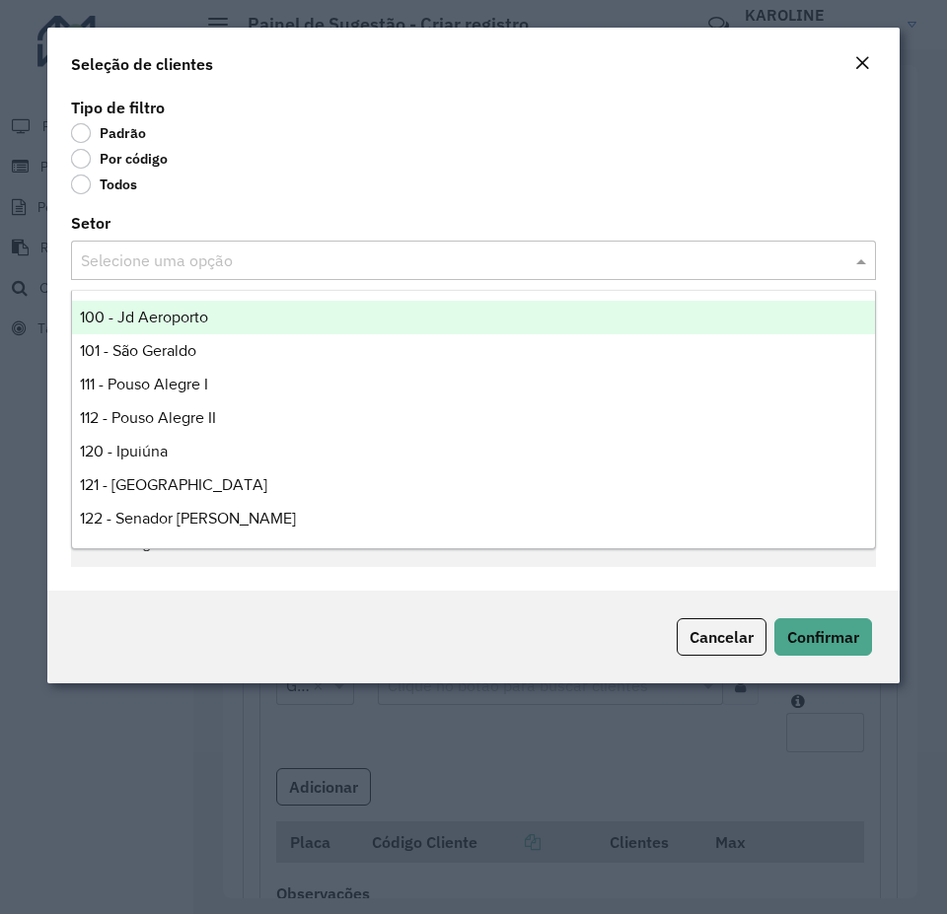
click at [131, 260] on input "text" at bounding box center [453, 261] width 745 height 24
drag, startPoint x: 149, startPoint y: 156, endPoint x: 140, endPoint y: 164, distance: 11.9
click at [147, 156] on label "Por código" at bounding box center [119, 159] width 97 height 20
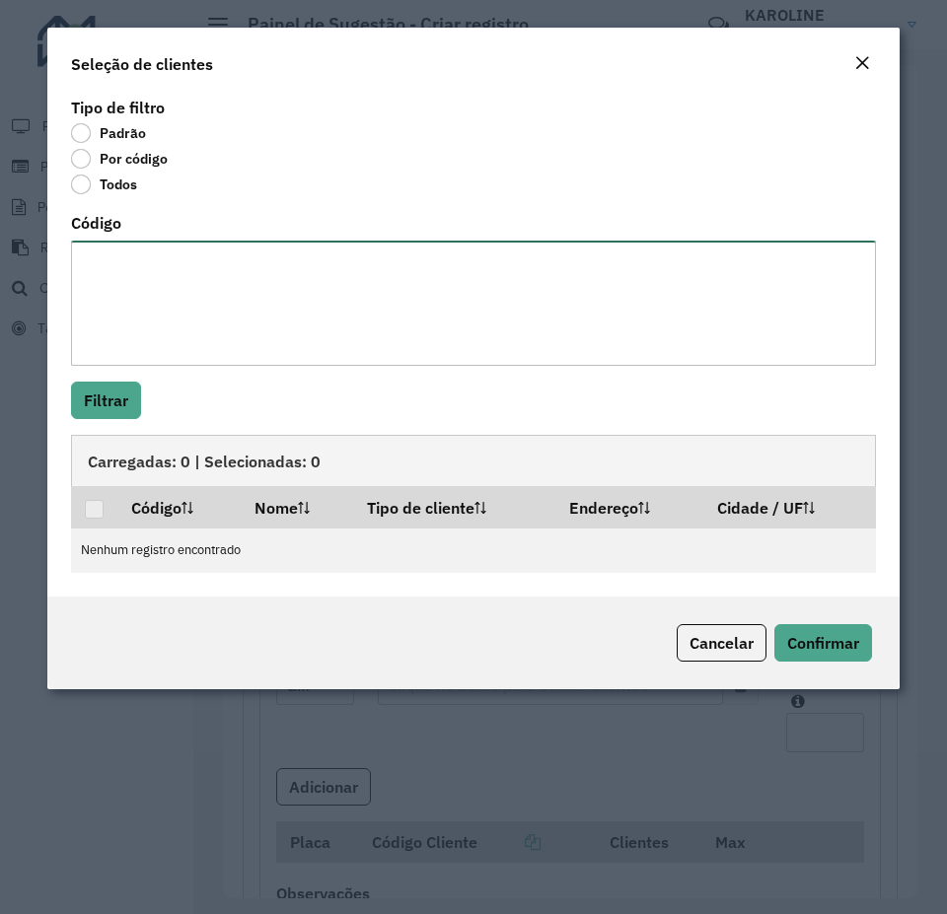
click at [127, 248] on textarea "Código" at bounding box center [473, 303] width 805 height 125
paste textarea "***** ***** **** ***** ***** ***** **** ***** ***** ***** *****"
type textarea "***** ***** **** ***** ***** ***** **** ***** ***** ***** *****"
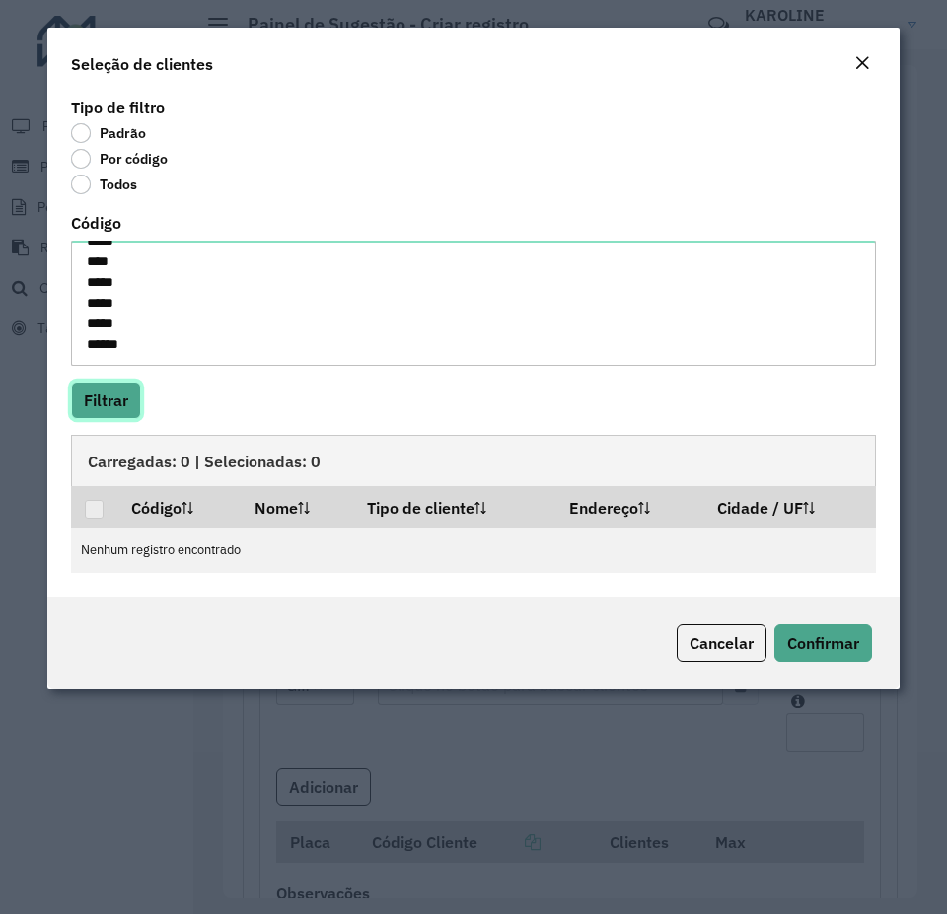
click at [107, 403] on button "Filtrar" at bounding box center [106, 400] width 70 height 37
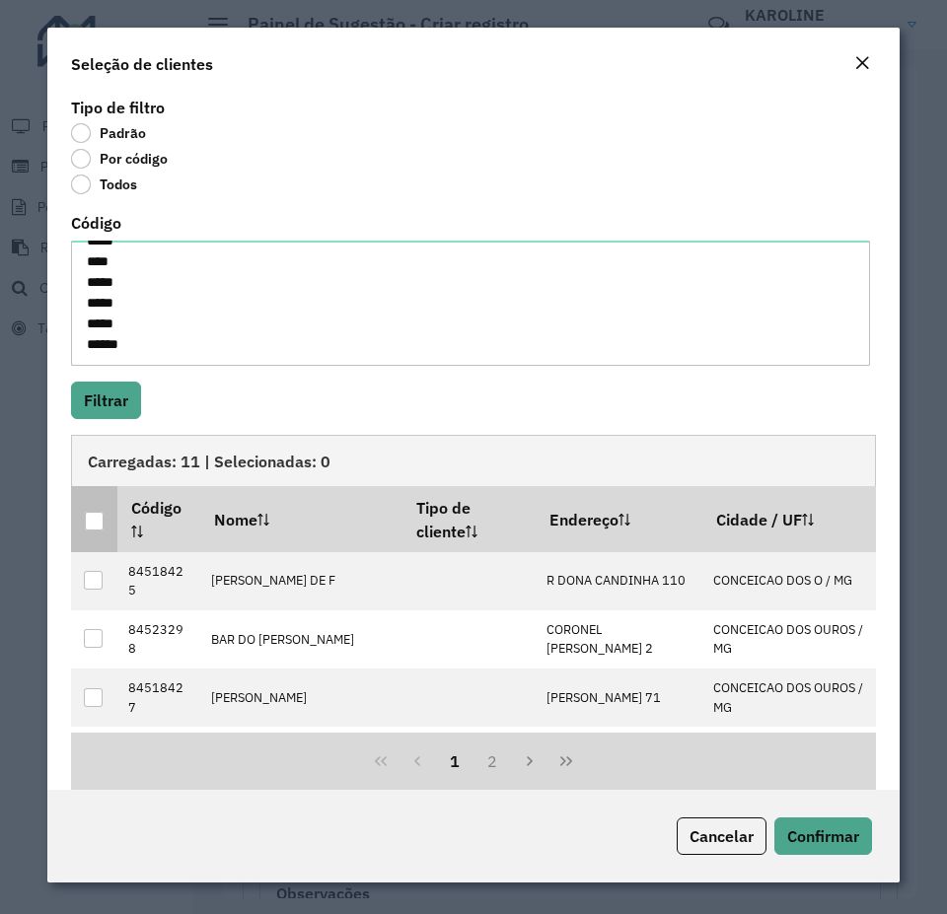
click at [89, 522] on div at bounding box center [94, 521] width 19 height 19
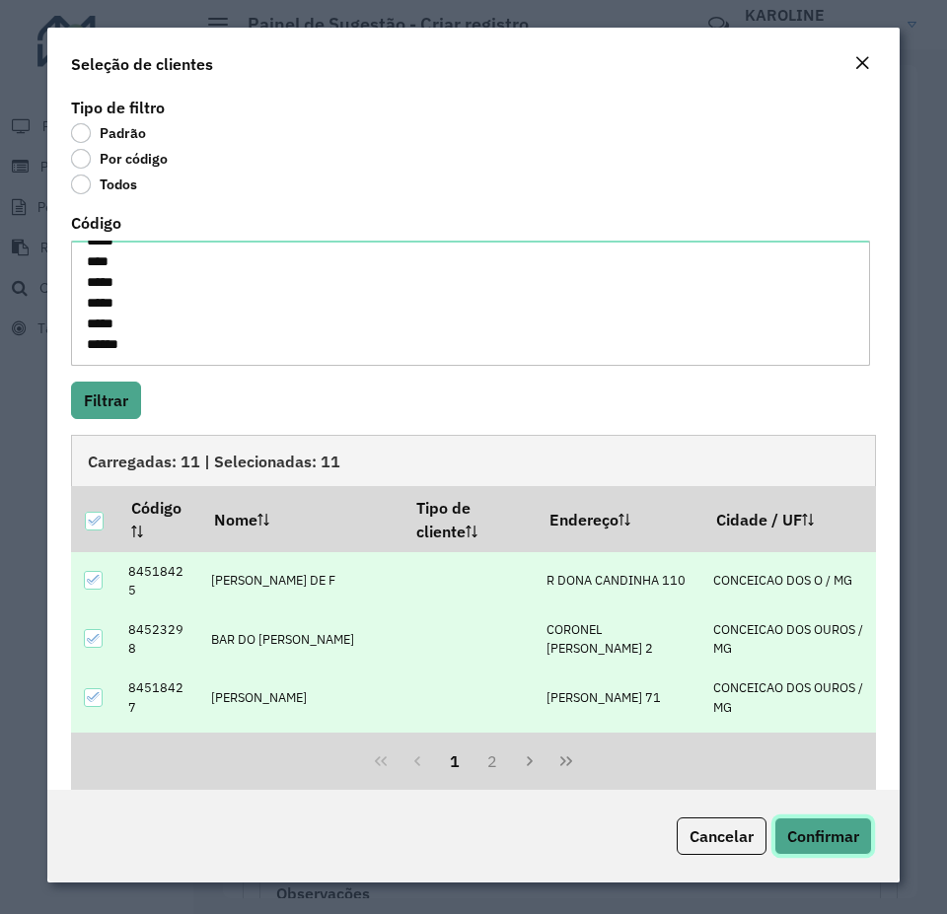
click at [805, 829] on span "Confirmar" at bounding box center [823, 836] width 72 height 20
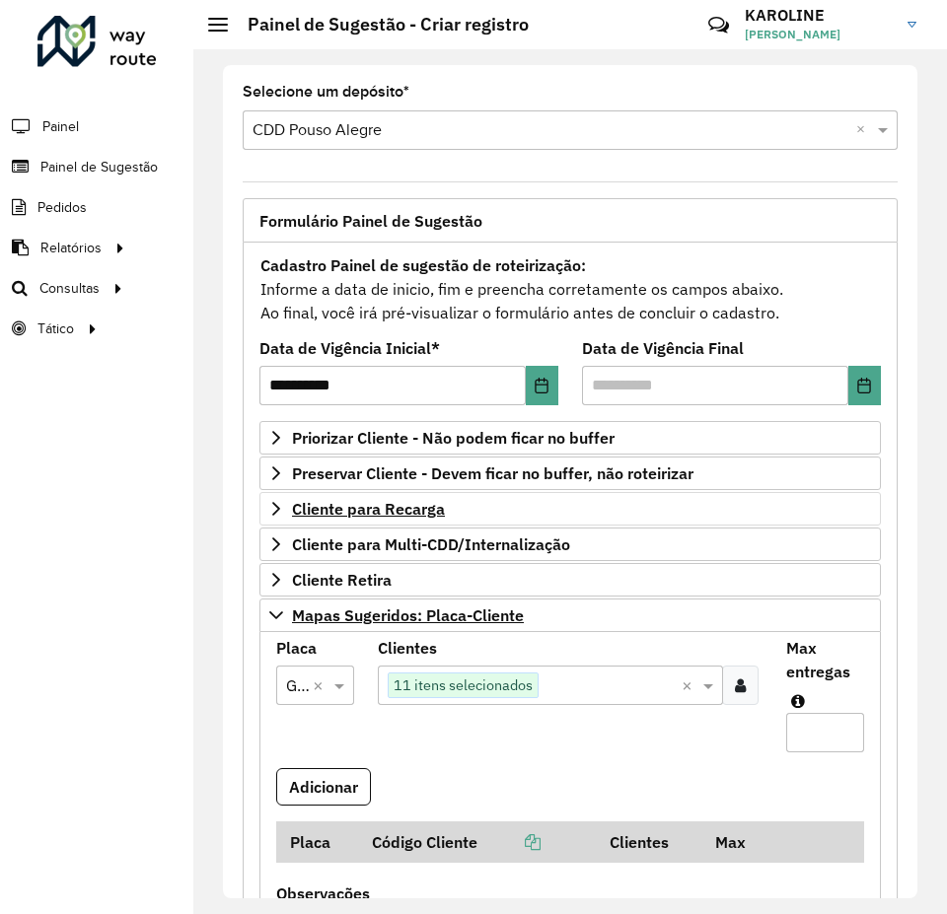
click at [837, 728] on input "*" at bounding box center [825, 732] width 78 height 39
type input "**"
click at [311, 781] on button "Adicionar" at bounding box center [323, 786] width 95 height 37
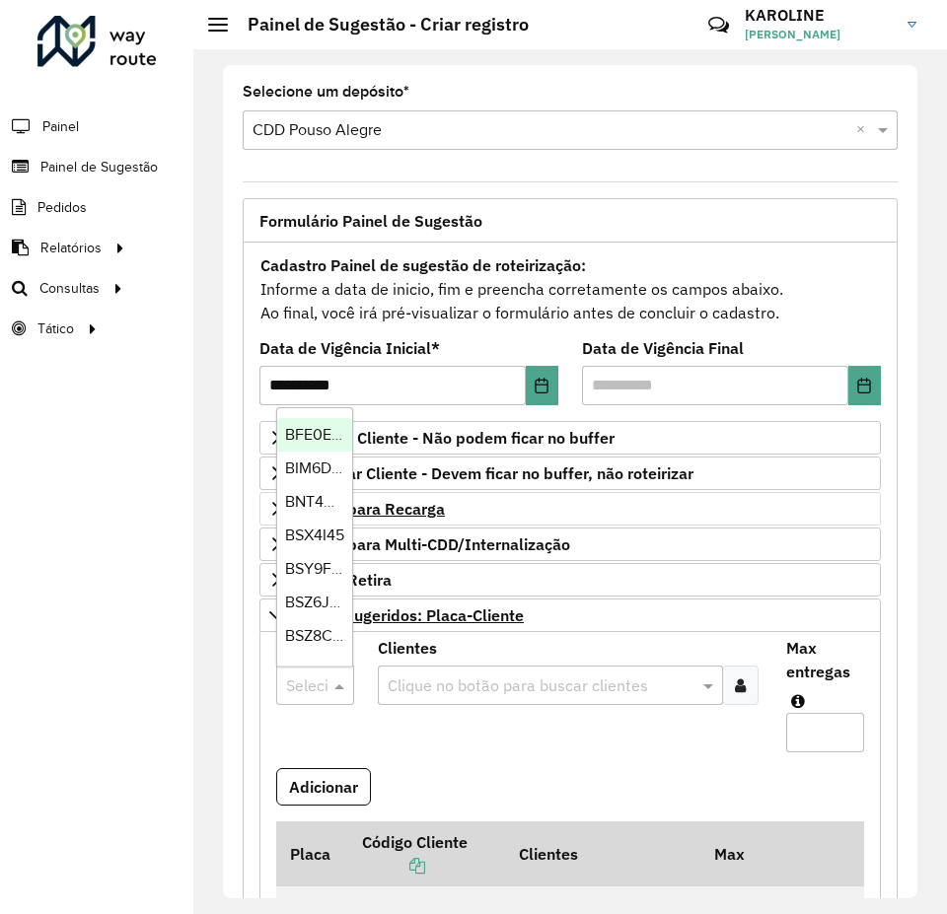
click at [296, 679] on input "text" at bounding box center [295, 686] width 18 height 24
type input "***"
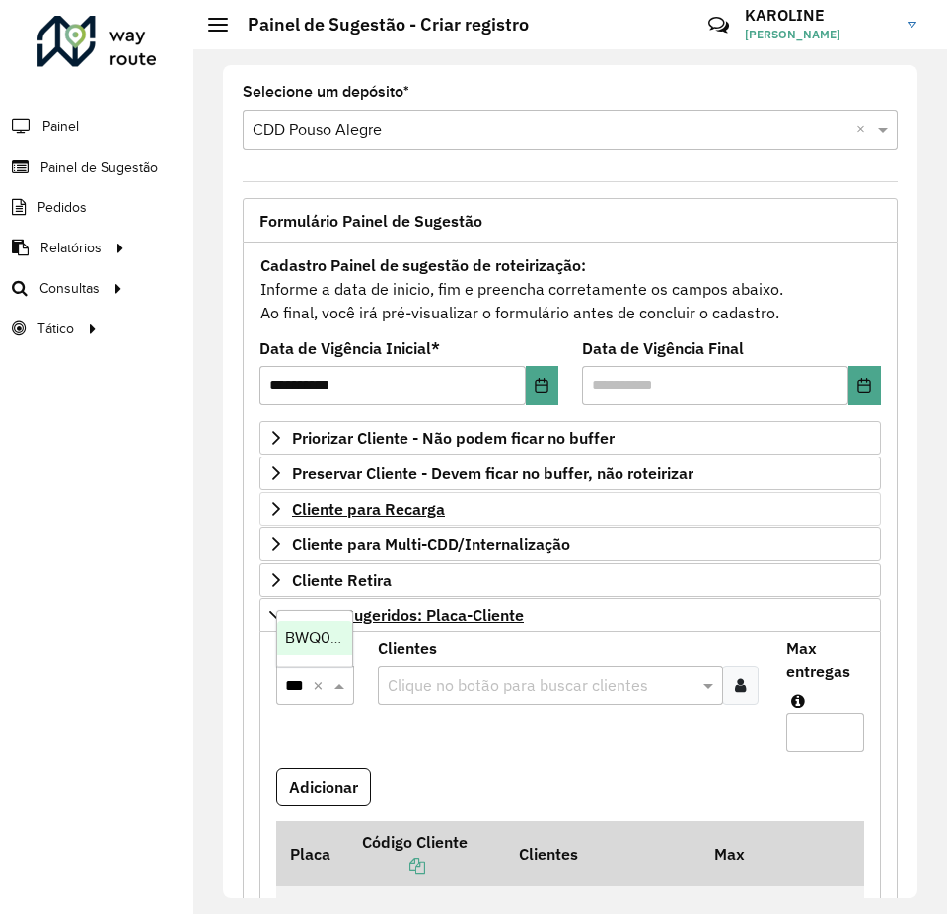
click at [299, 630] on span "BWQ0295" at bounding box center [321, 637] width 72 height 17
click at [743, 689] on div at bounding box center [740, 685] width 36 height 39
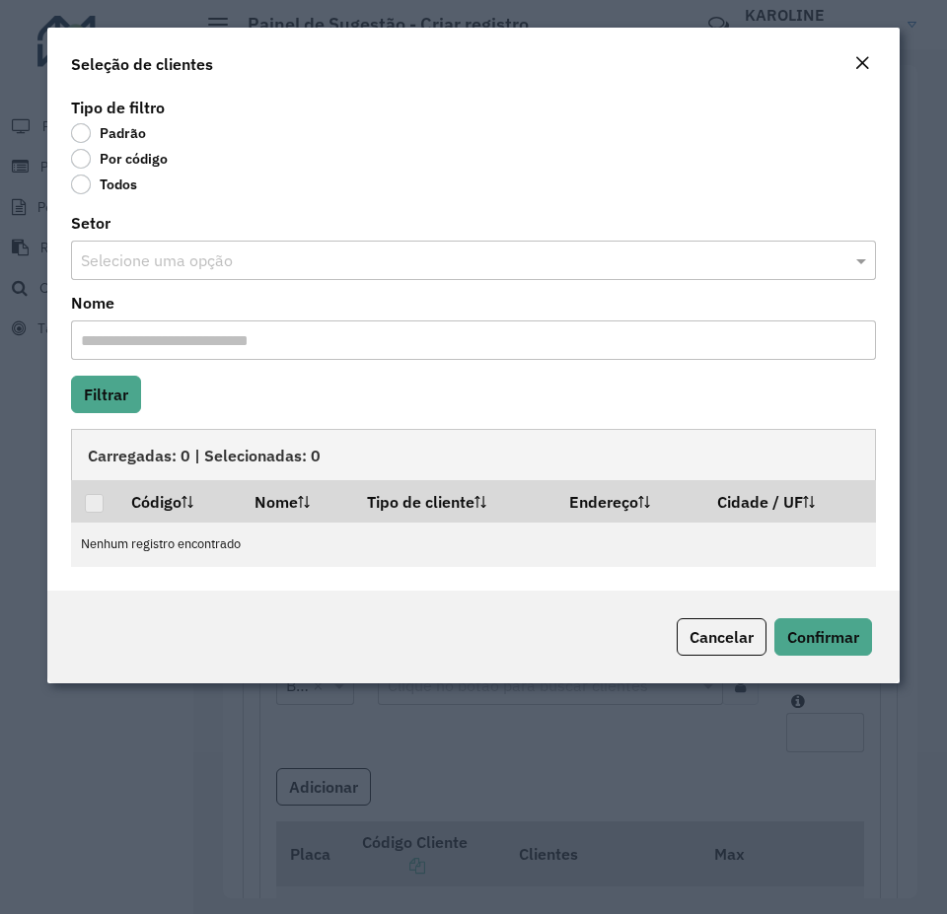
click at [116, 169] on div "Por código" at bounding box center [473, 163] width 805 height 24
click at [96, 160] on label "Por código" at bounding box center [119, 159] width 97 height 20
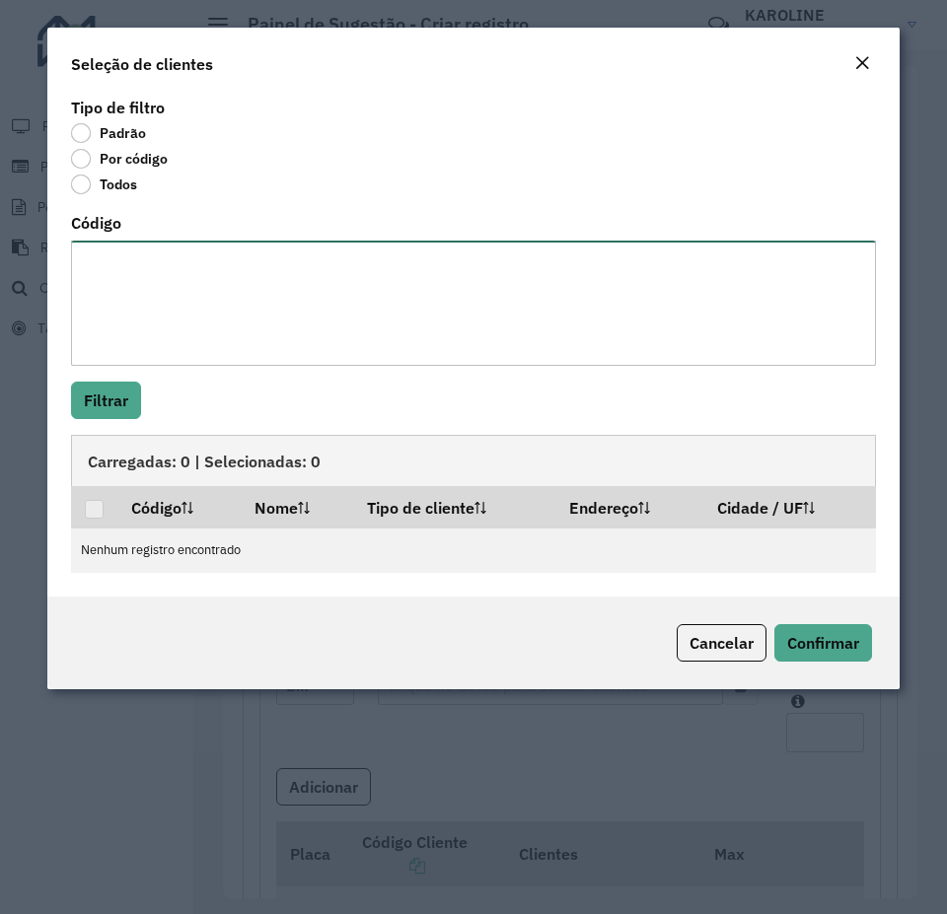
click at [109, 308] on textarea "Código" at bounding box center [473, 303] width 805 height 125
paste textarea "***** ***** ***** **** **** **** **** ***** **** **** **** **** **** **** **** …"
type textarea "***** ***** ***** **** **** **** **** ***** **** **** **** **** **** **** **** …"
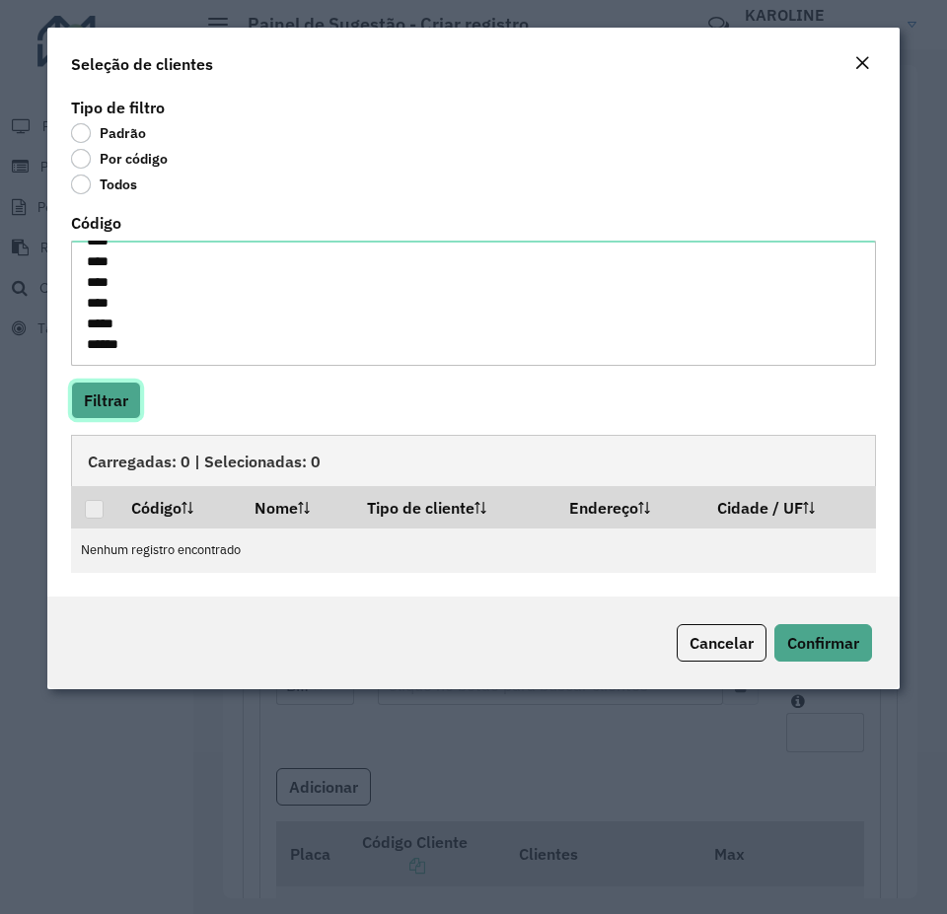
click at [110, 409] on button "Filtrar" at bounding box center [106, 400] width 70 height 37
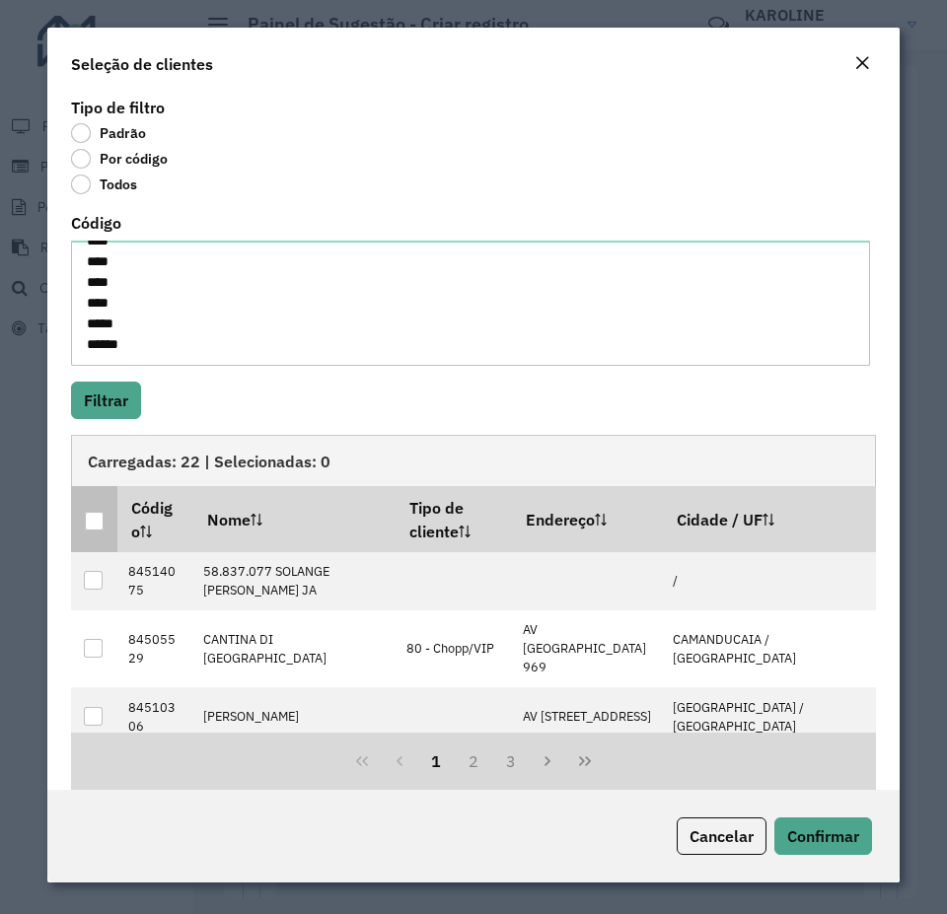
click at [94, 527] on div at bounding box center [94, 521] width 19 height 19
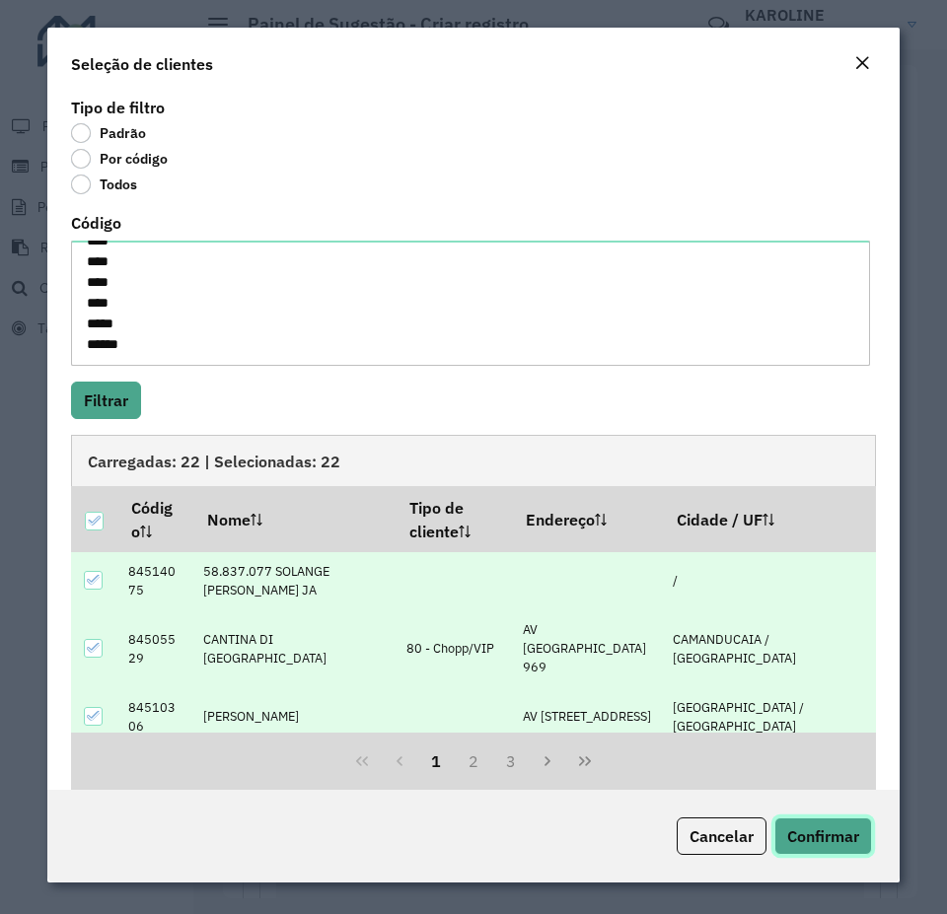
click at [839, 829] on span "Confirmar" at bounding box center [823, 836] width 72 height 20
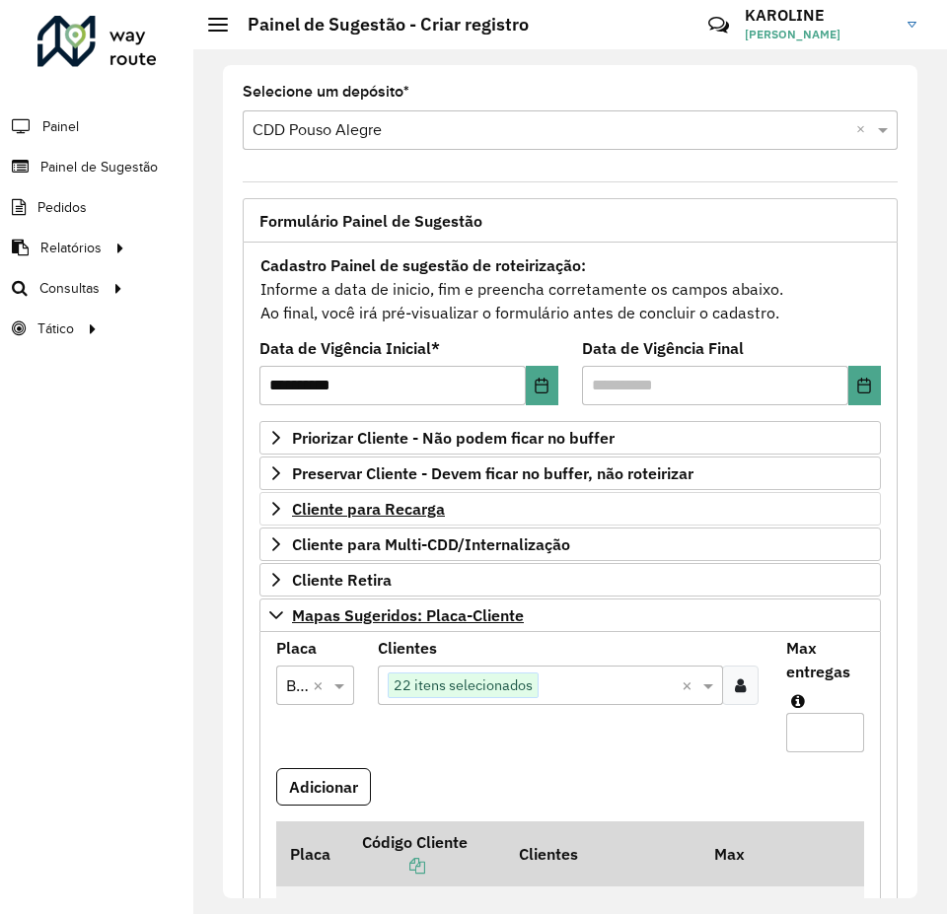
click at [805, 726] on input "Max entregas" at bounding box center [825, 732] width 78 height 39
type input "**"
click at [315, 795] on button "Adicionar" at bounding box center [323, 786] width 95 height 37
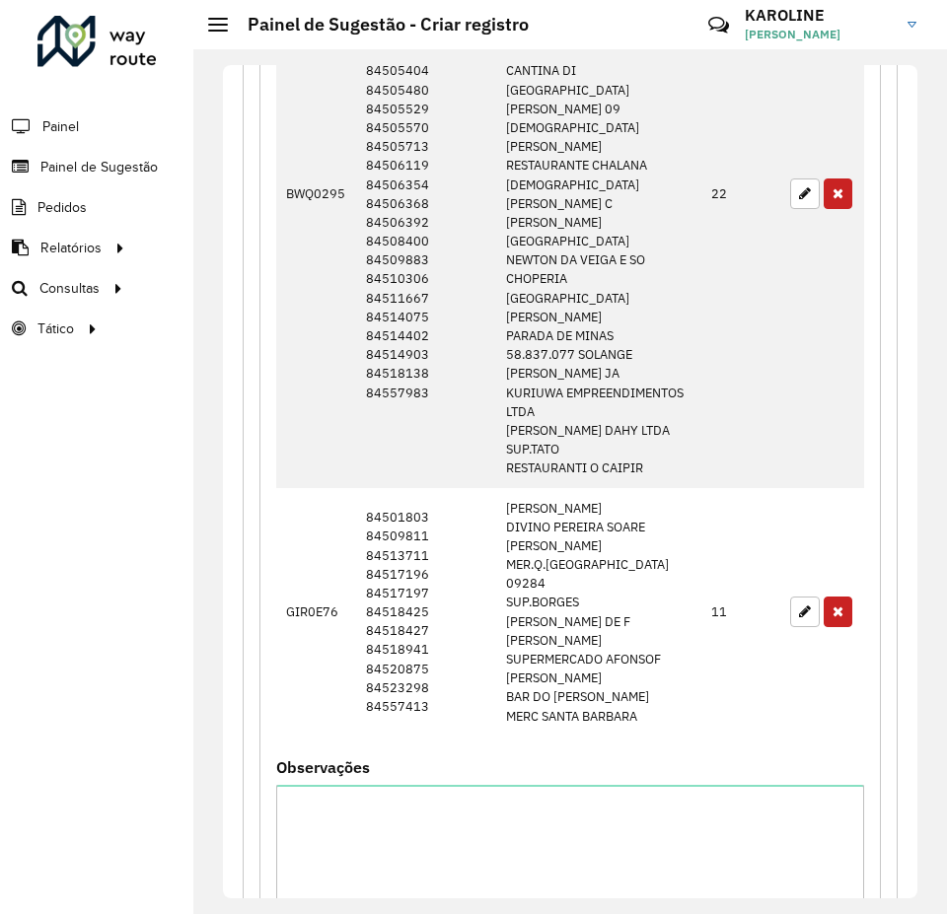
scroll to position [1268, 0]
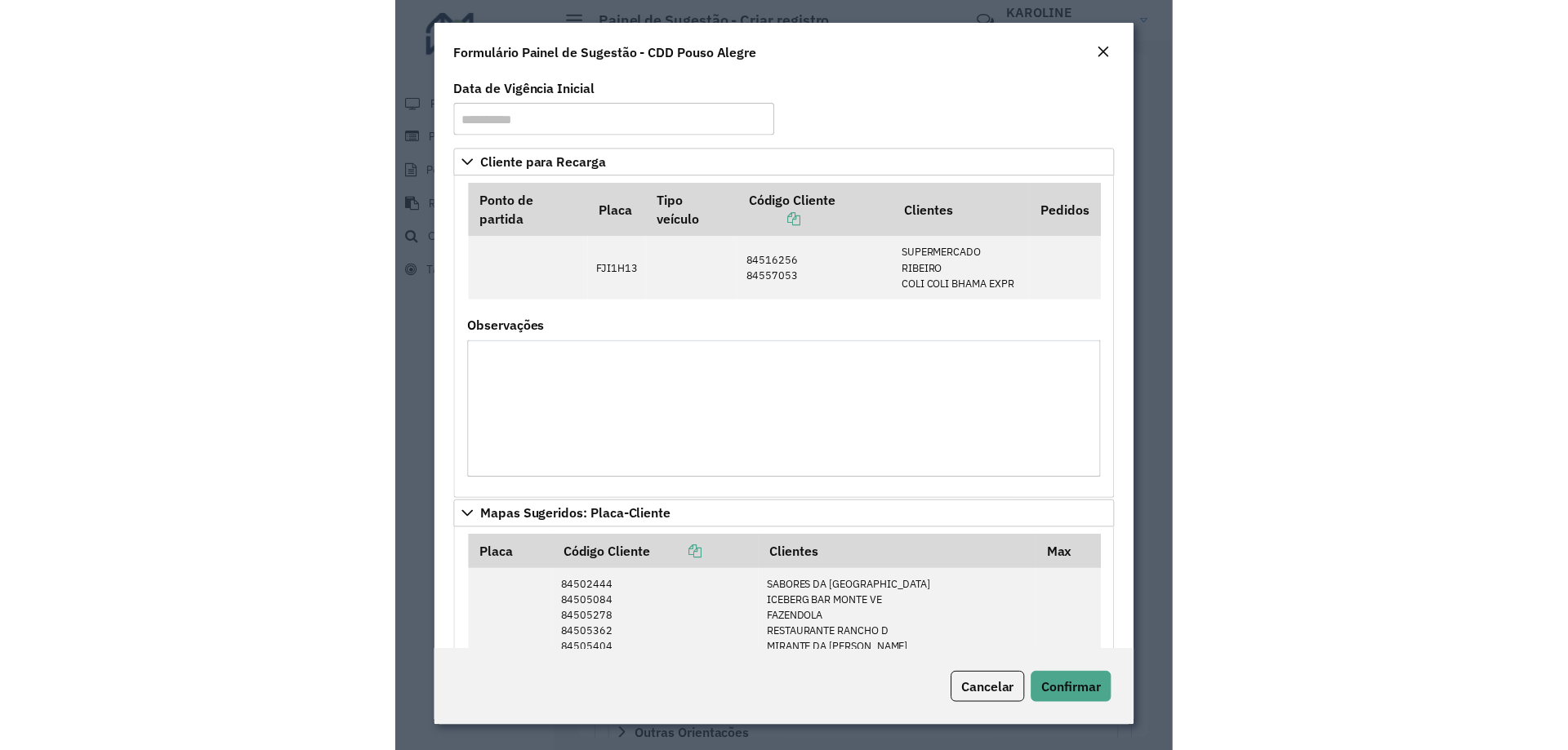
scroll to position [490, 0]
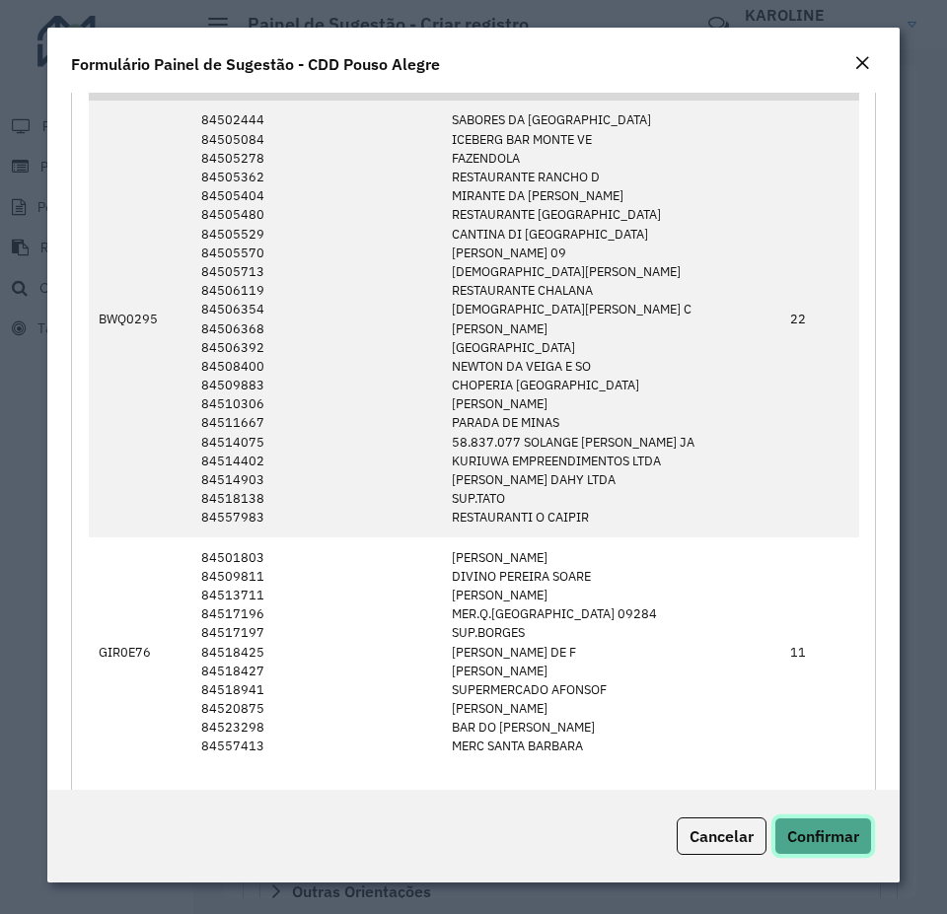
click at [816, 844] on span "Confirmar" at bounding box center [823, 836] width 72 height 20
